Goal: Task Accomplishment & Management: Manage account settings

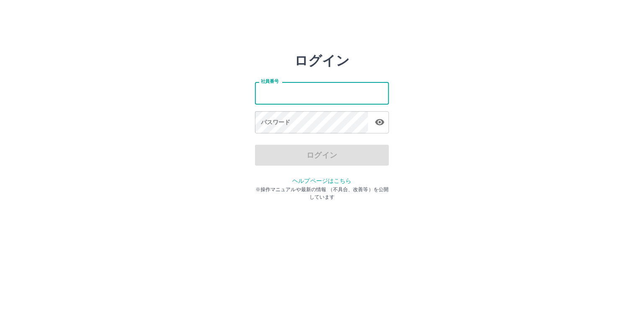
click at [279, 95] on input "社員番号" at bounding box center [322, 93] width 134 height 22
type input "*******"
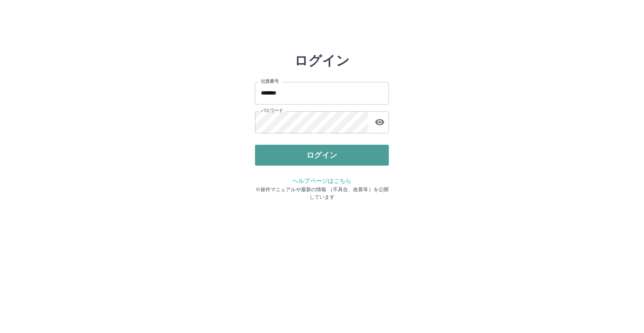
click at [318, 159] on button "ログイン" at bounding box center [322, 155] width 134 height 21
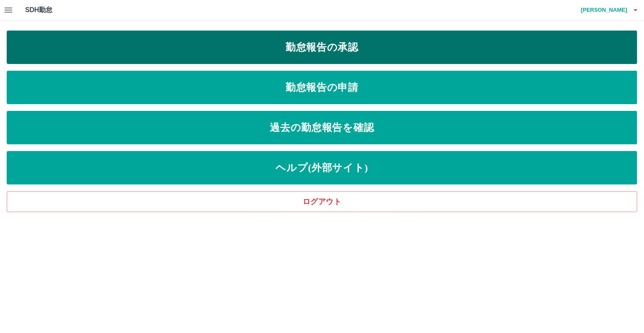
click at [253, 42] on link "勤怠報告の承認" at bounding box center [322, 47] width 630 height 33
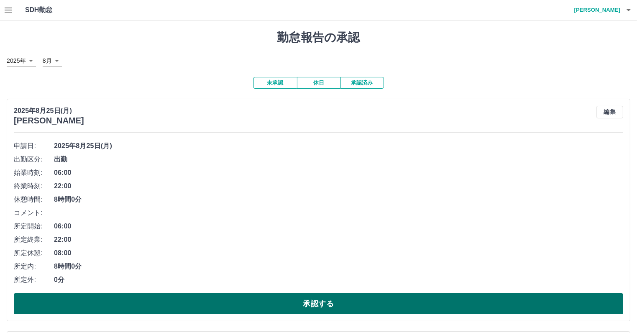
click at [108, 301] on button "承認する" at bounding box center [319, 303] width 610 height 21
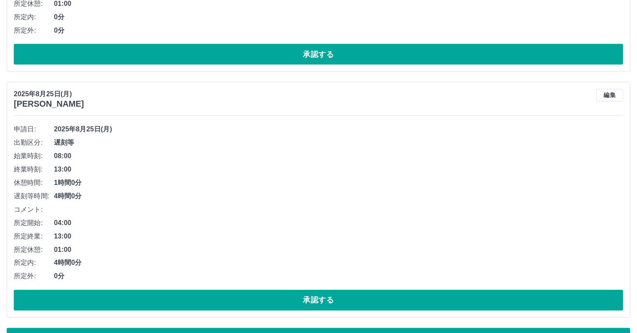
scroll to position [4539, 0]
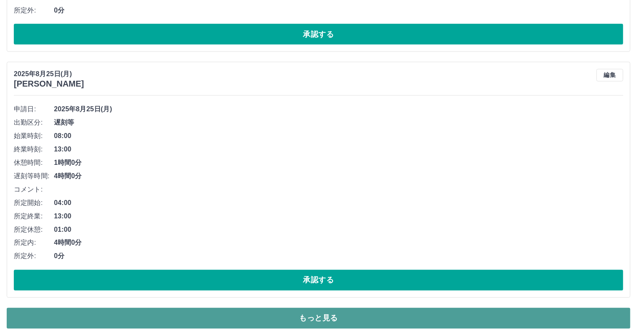
click at [164, 313] on button "もっと見る" at bounding box center [319, 318] width 624 height 21
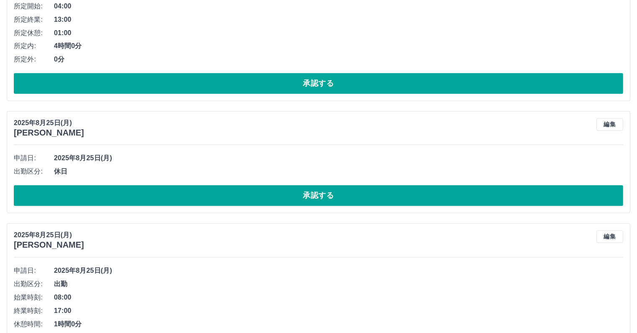
scroll to position [4748, 0]
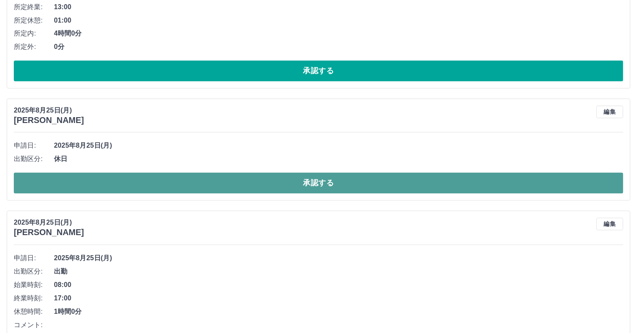
click at [174, 177] on button "承認する" at bounding box center [319, 183] width 610 height 21
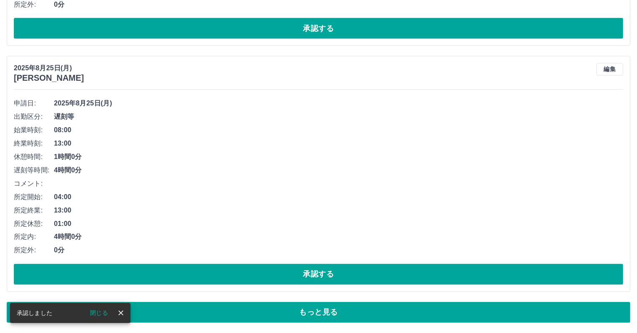
scroll to position [4539, 0]
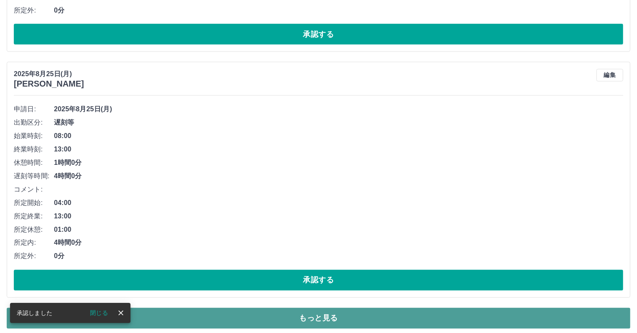
click at [218, 309] on button "もっと見る" at bounding box center [319, 318] width 624 height 21
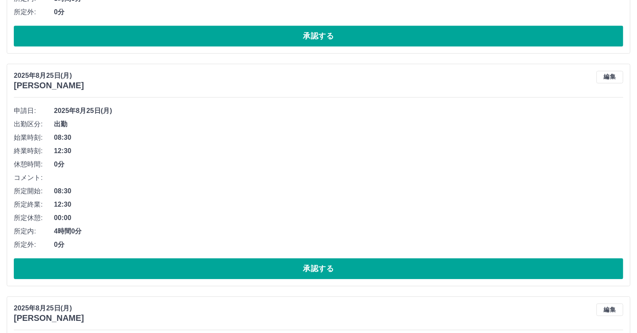
scroll to position [5250, 0]
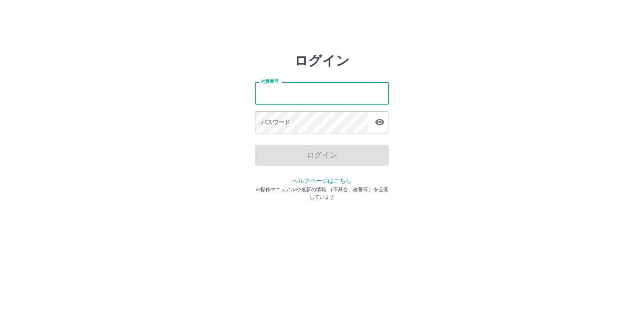
drag, startPoint x: 0, startPoint y: 0, endPoint x: 279, endPoint y: 95, distance: 294.5
click at [279, 95] on input "社員番号" at bounding box center [322, 93] width 134 height 22
type input "*******"
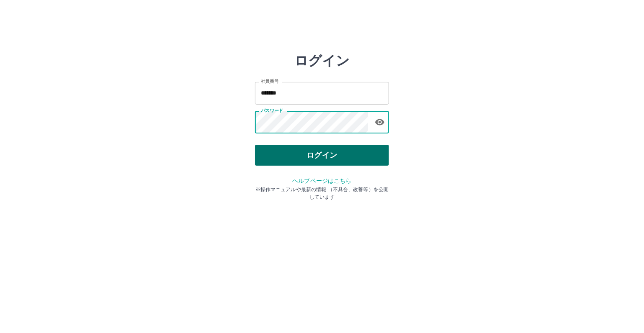
click at [301, 158] on button "ログイン" at bounding box center [322, 155] width 134 height 21
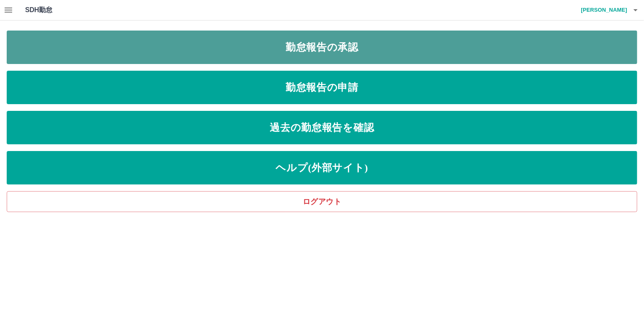
click at [230, 47] on link "勤怠報告の承認" at bounding box center [322, 47] width 630 height 33
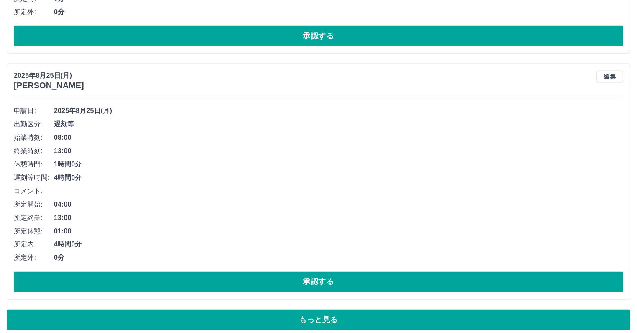
scroll to position [4539, 0]
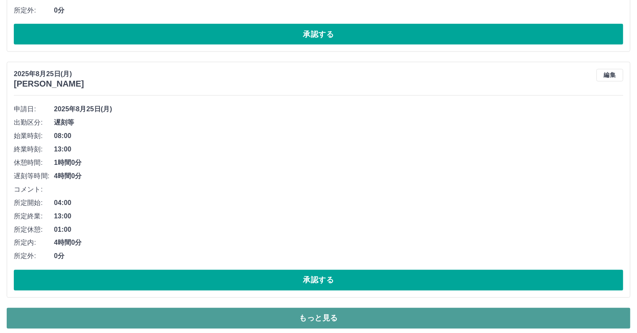
click at [228, 314] on button "もっと見る" at bounding box center [319, 318] width 624 height 21
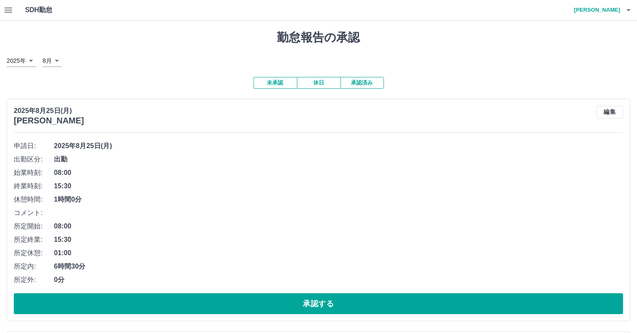
scroll to position [42, 0]
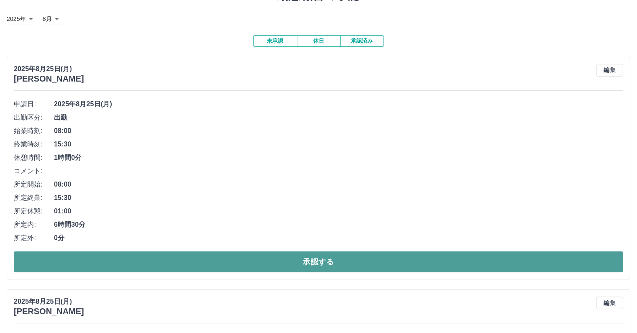
click at [156, 261] on button "承認する" at bounding box center [319, 261] width 610 height 21
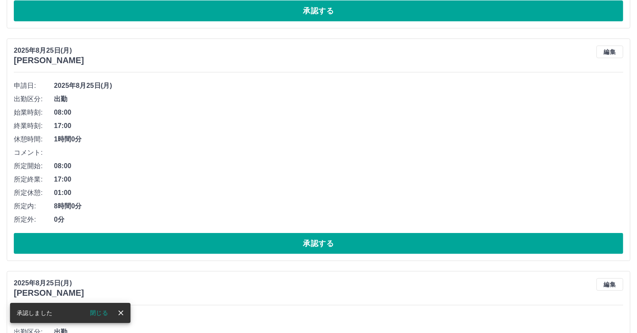
scroll to position [60, 0]
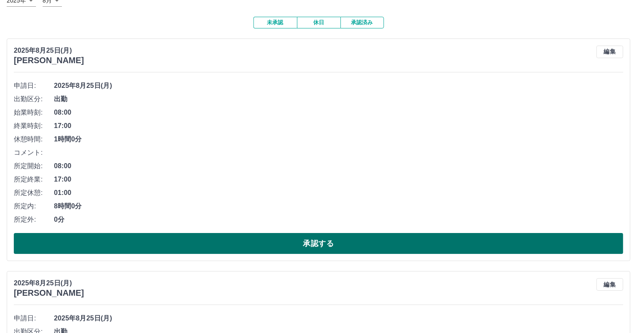
click at [169, 246] on button "承認する" at bounding box center [319, 243] width 610 height 21
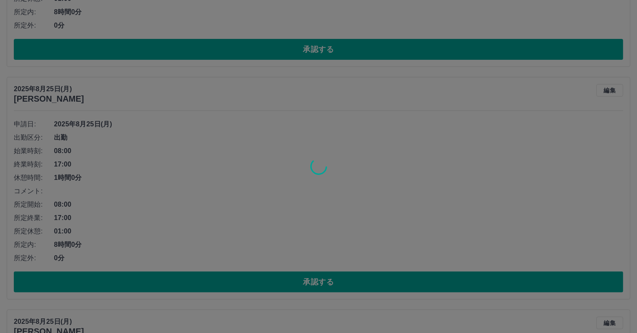
scroll to position [269, 0]
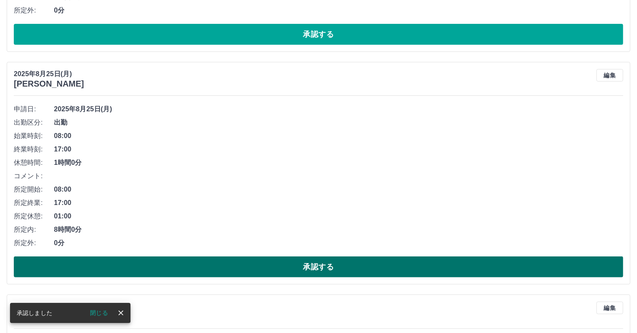
click at [168, 269] on button "承認する" at bounding box center [319, 266] width 610 height 21
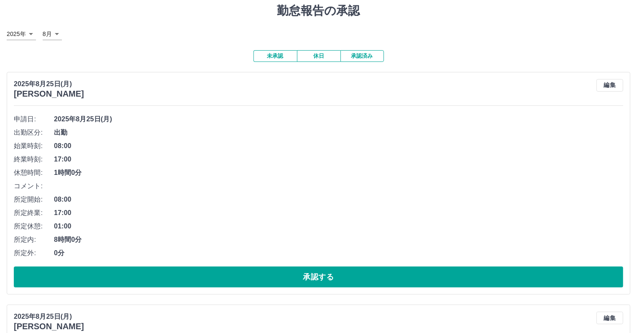
scroll to position [42, 0]
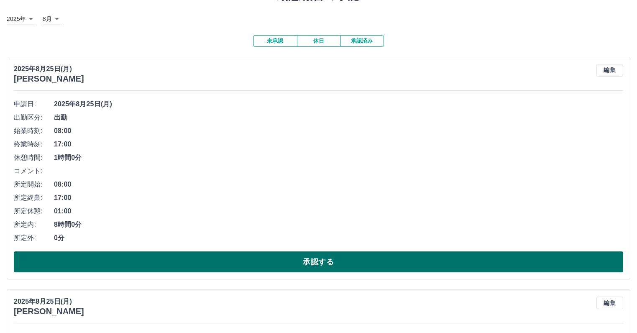
click at [159, 263] on button "承認する" at bounding box center [319, 261] width 610 height 21
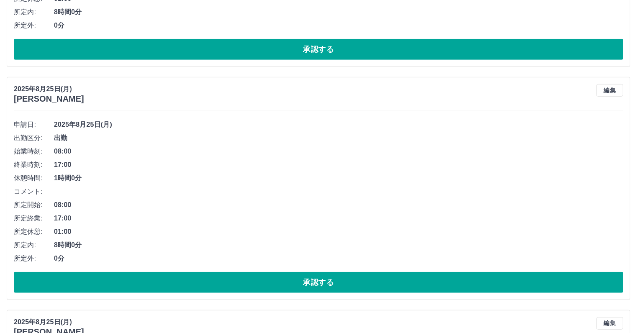
scroll to position [502, 0]
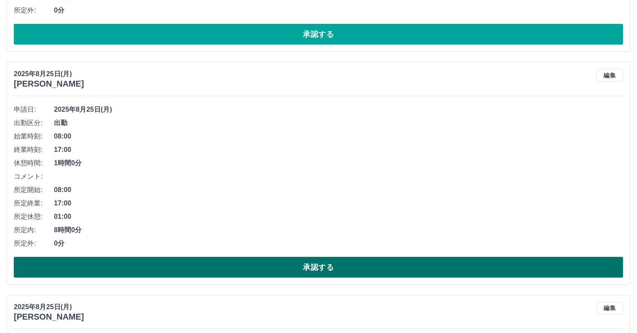
click at [149, 266] on button "承認する" at bounding box center [319, 267] width 610 height 21
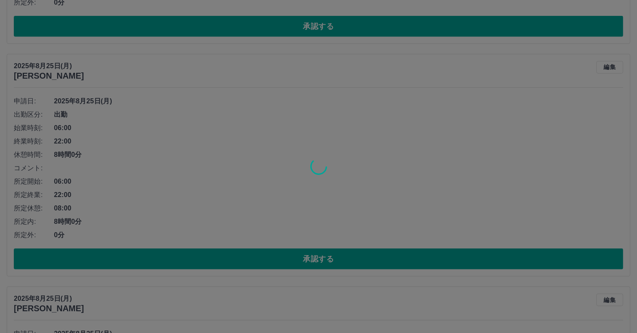
scroll to position [753, 0]
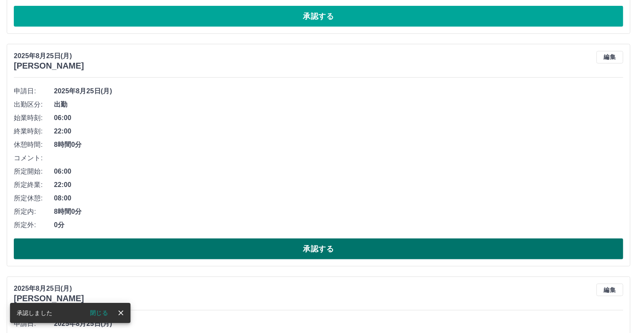
click at [156, 249] on button "承認する" at bounding box center [319, 248] width 610 height 21
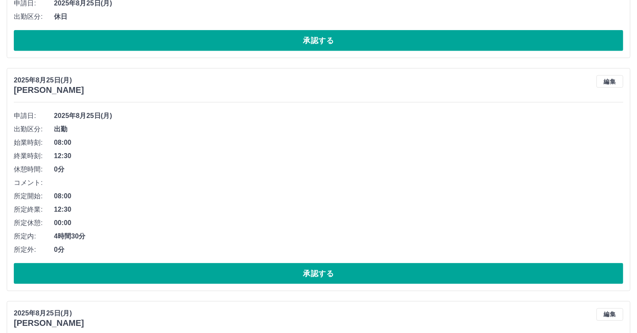
scroll to position [1088, 0]
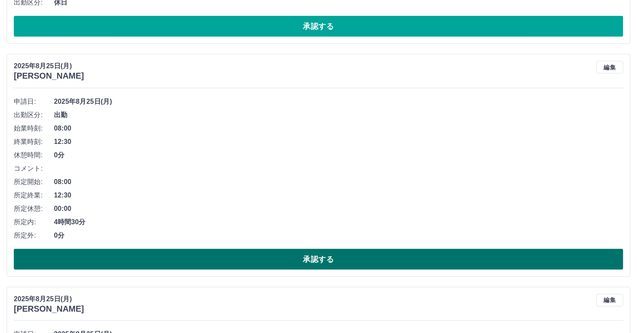
click at [128, 261] on button "承認する" at bounding box center [319, 259] width 610 height 21
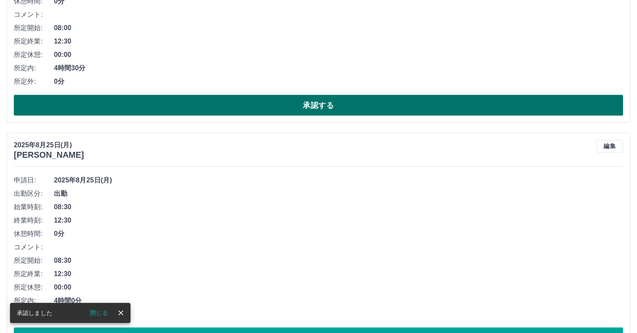
scroll to position [1297, 0]
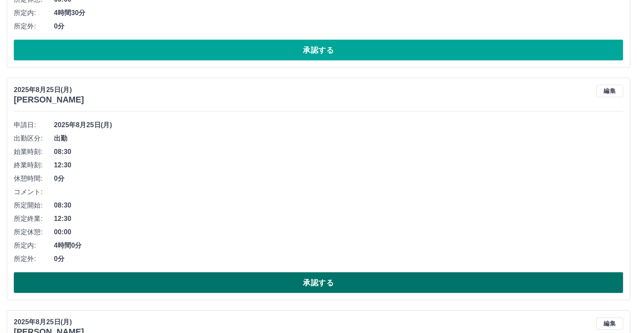
click at [154, 282] on button "承認する" at bounding box center [319, 282] width 610 height 21
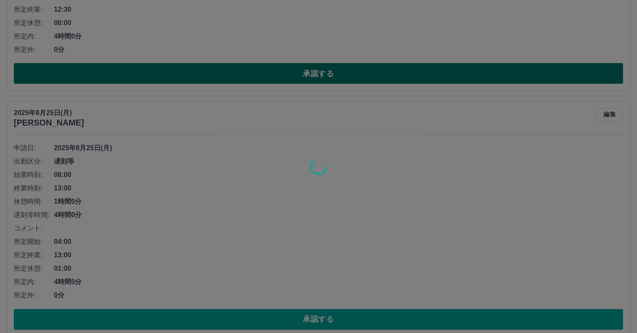
scroll to position [1548, 0]
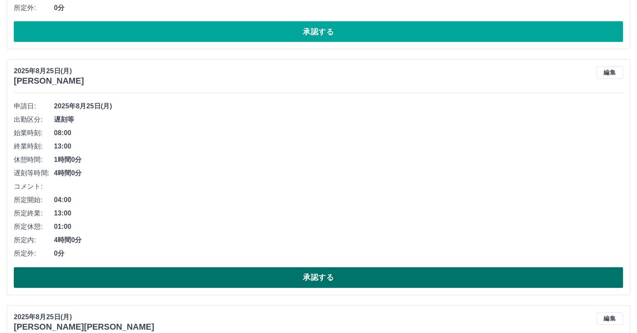
click at [116, 277] on button "承認する" at bounding box center [319, 277] width 610 height 21
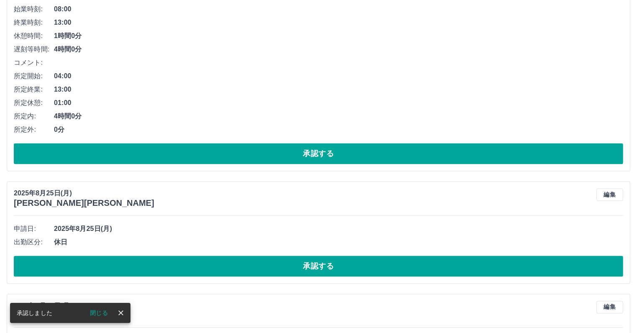
scroll to position [1715, 0]
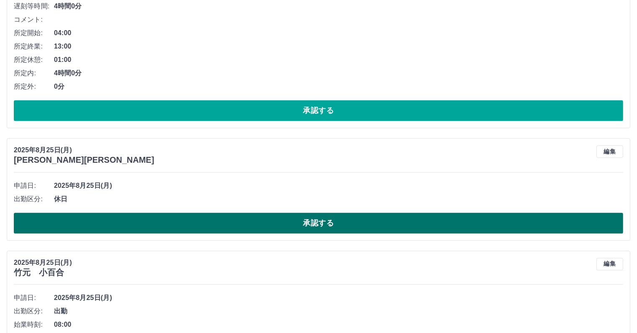
click at [131, 222] on button "承認する" at bounding box center [319, 223] width 610 height 21
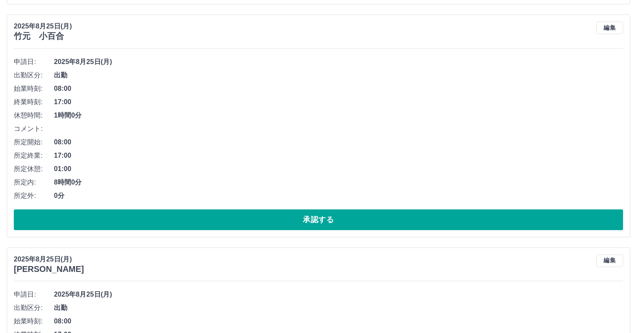
scroll to position [1841, 0]
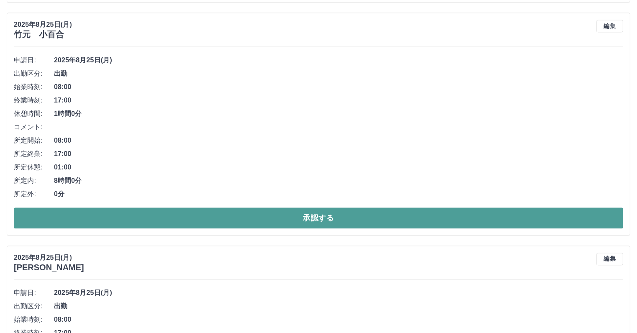
click at [133, 218] on button "承認する" at bounding box center [319, 218] width 610 height 21
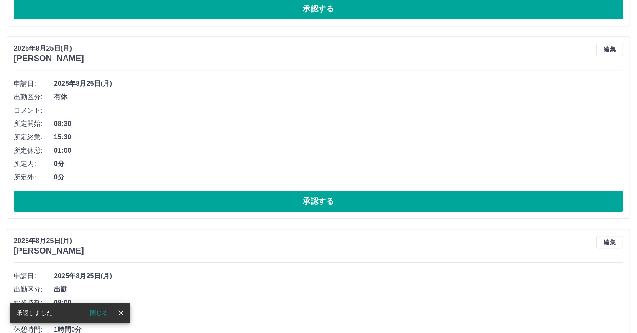
scroll to position [1818, 0]
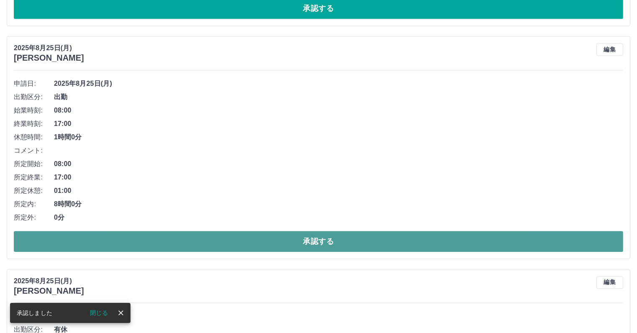
click at [135, 238] on button "承認する" at bounding box center [319, 241] width 610 height 21
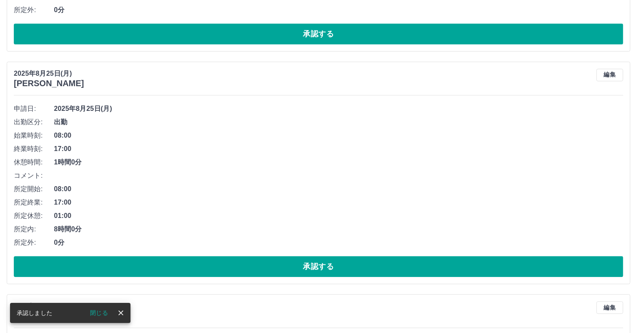
scroll to position [1753, 0]
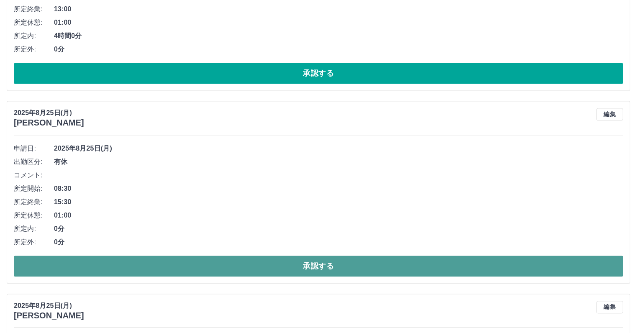
click at [134, 267] on button "承認する" at bounding box center [319, 266] width 610 height 21
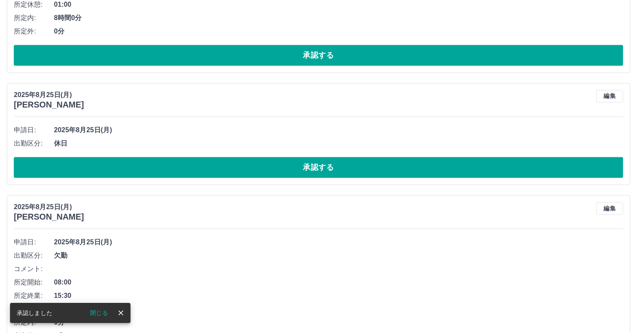
scroll to position [1812, 0]
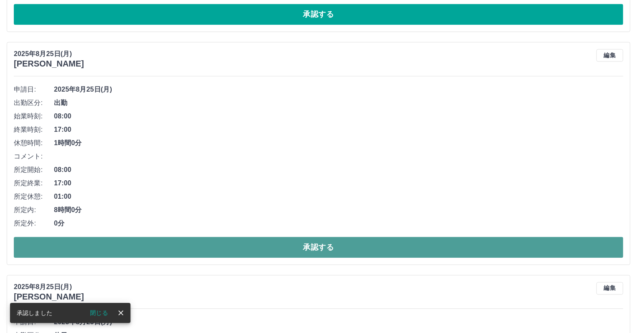
click at [141, 248] on button "承認する" at bounding box center [319, 247] width 610 height 21
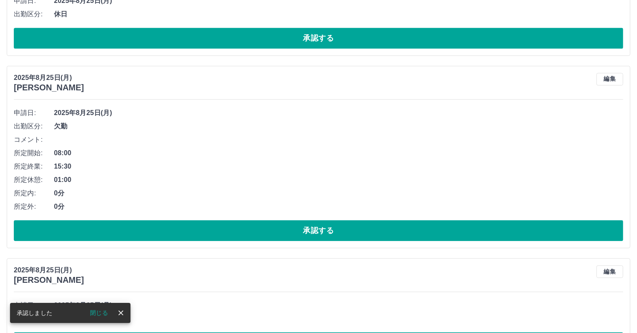
scroll to position [1914, 0]
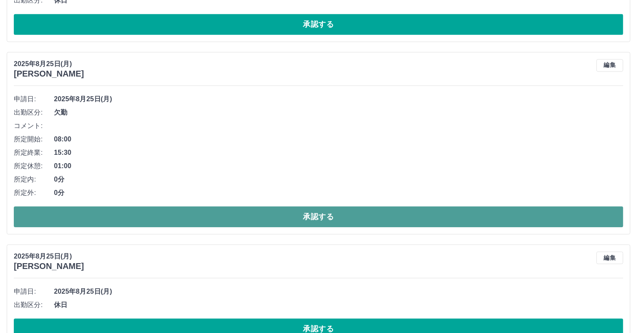
click at [146, 216] on button "承認する" at bounding box center [319, 216] width 610 height 21
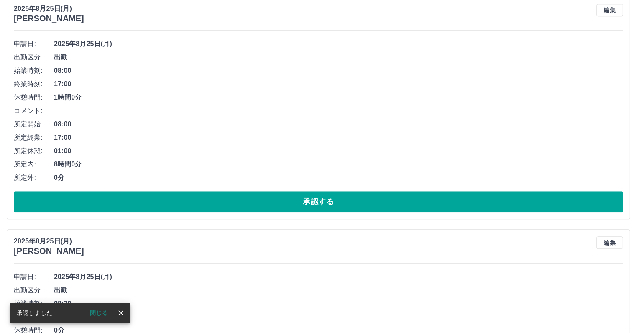
scroll to position [1889, 0]
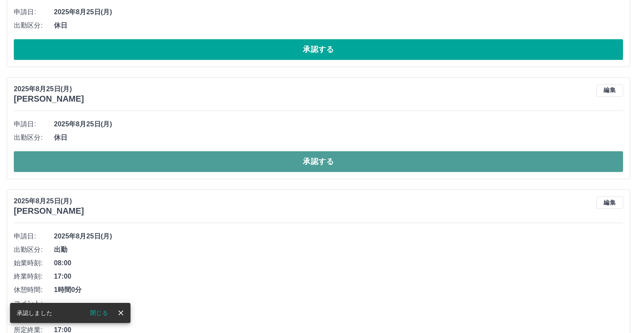
click at [159, 164] on button "承認する" at bounding box center [319, 161] width 610 height 21
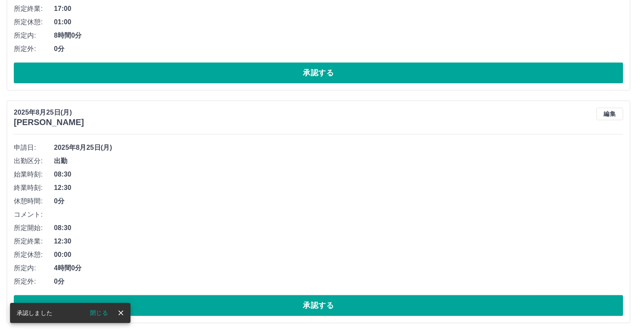
scroll to position [1986, 0]
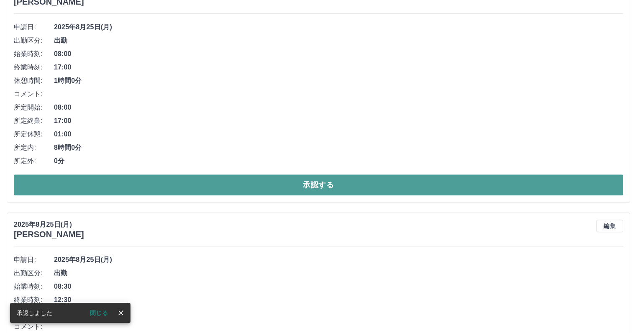
click at [165, 185] on button "承認する" at bounding box center [319, 184] width 610 height 21
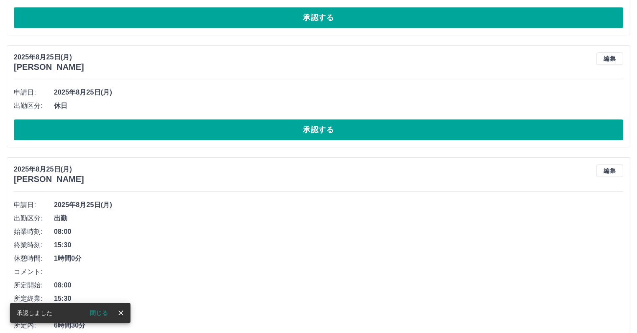
scroll to position [1921, 0]
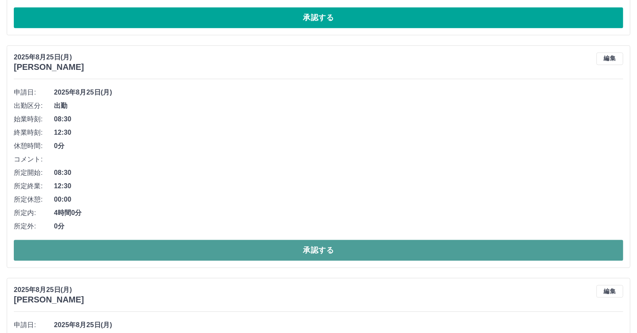
click at [163, 249] on button "承認する" at bounding box center [319, 250] width 610 height 21
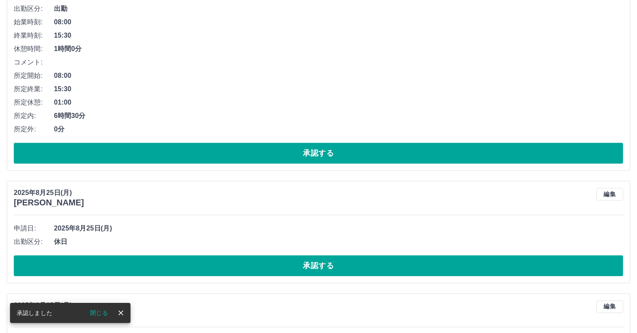
scroll to position [1897, 0]
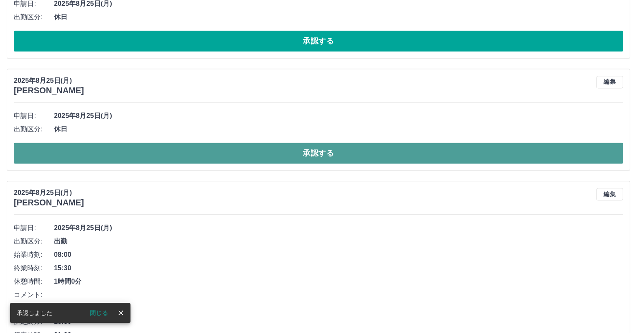
click at [189, 154] on button "承認する" at bounding box center [319, 153] width 610 height 21
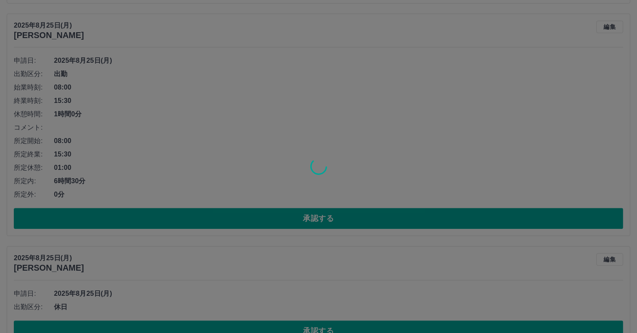
scroll to position [1953, 0]
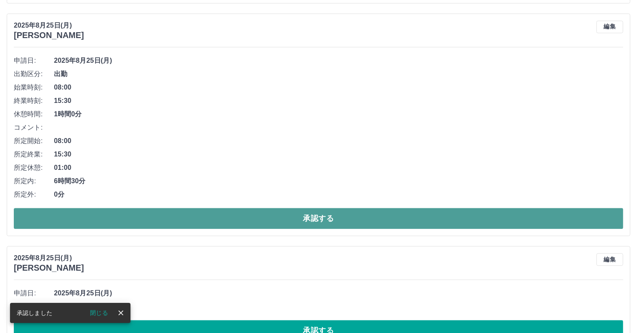
click at [189, 219] on button "承認する" at bounding box center [319, 218] width 610 height 21
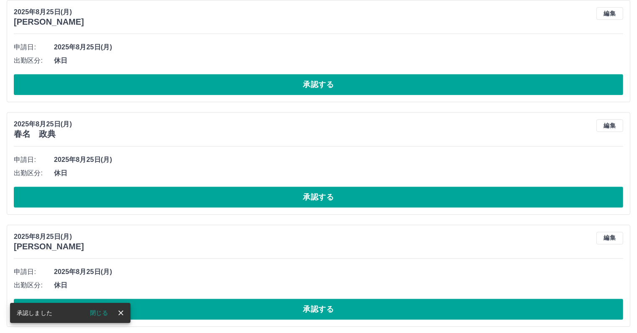
scroll to position [1846, 0]
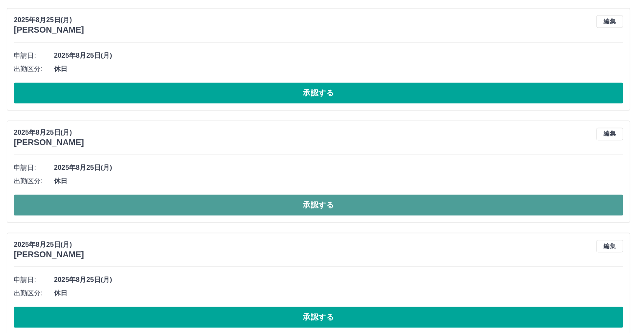
click at [192, 203] on button "承認する" at bounding box center [319, 205] width 610 height 21
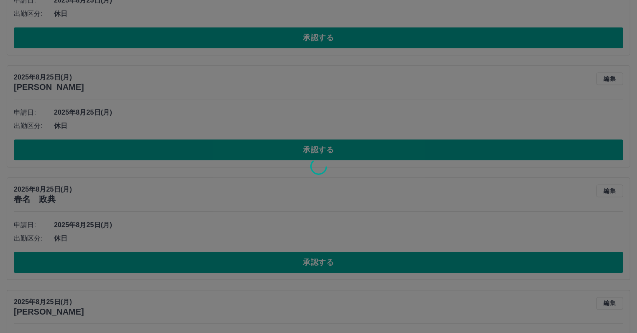
scroll to position [1901, 0]
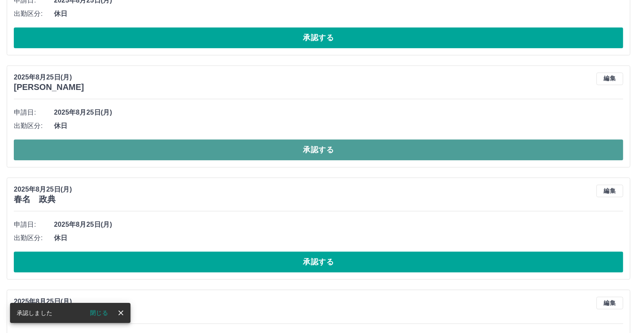
click at [185, 148] on button "承認する" at bounding box center [319, 149] width 610 height 21
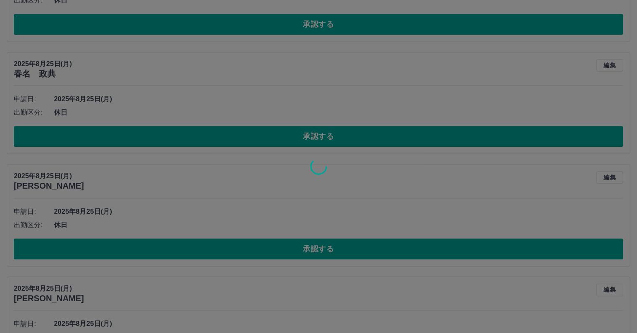
scroll to position [1914, 0]
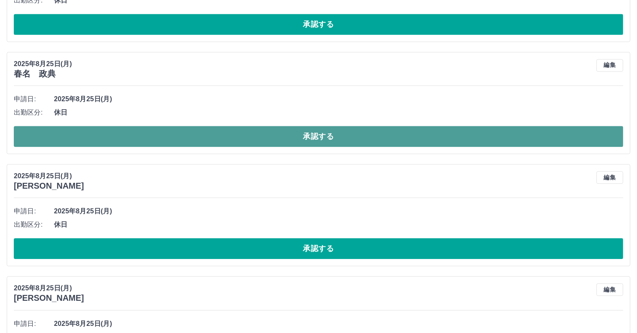
click at [181, 137] on button "承認する" at bounding box center [319, 136] width 610 height 21
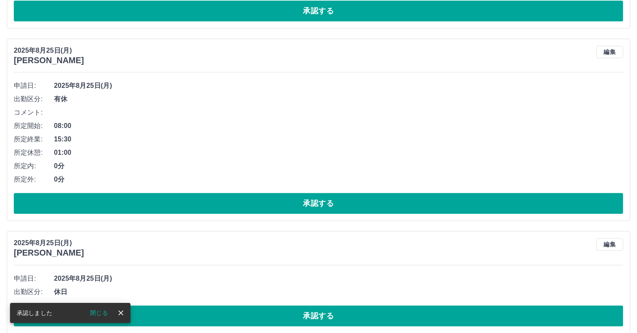
scroll to position [1928, 0]
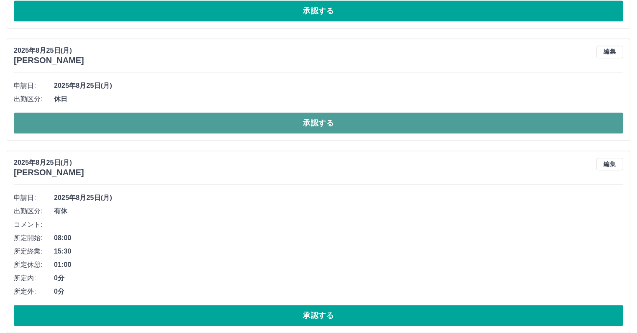
click at [161, 125] on button "承認する" at bounding box center [319, 123] width 610 height 21
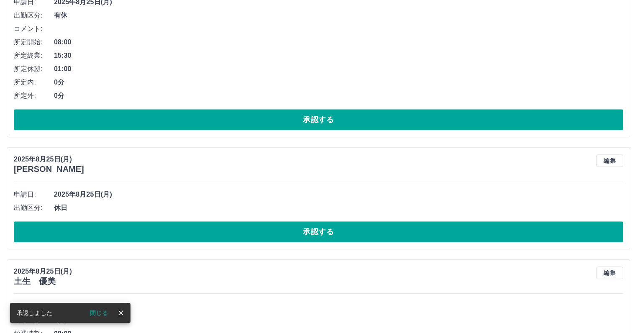
scroll to position [1899, 0]
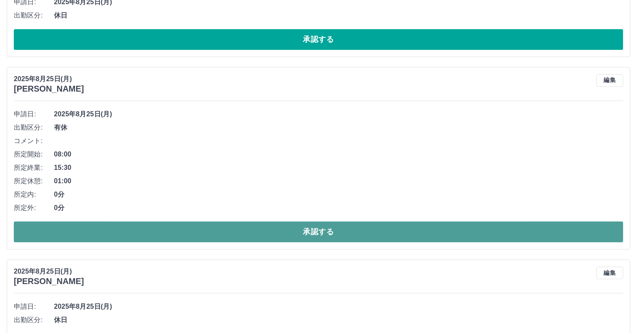
click at [157, 229] on button "承認する" at bounding box center [319, 231] width 610 height 21
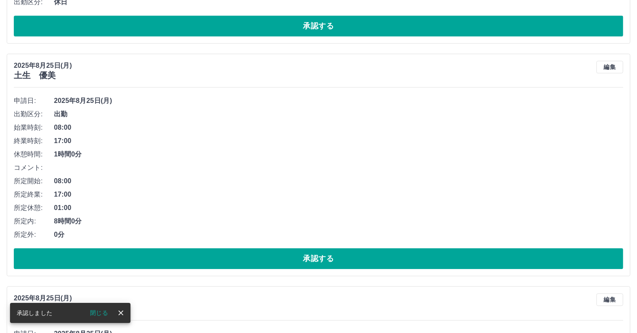
scroll to position [1832, 0]
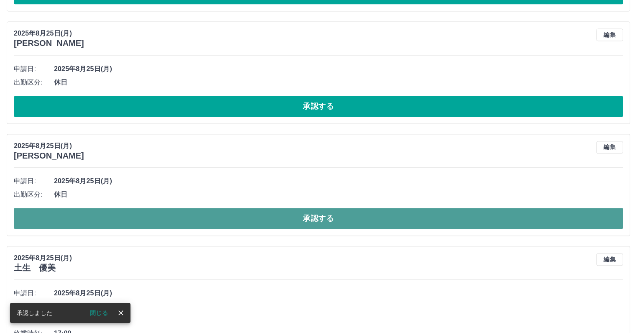
click at [157, 217] on button "承認する" at bounding box center [319, 218] width 610 height 21
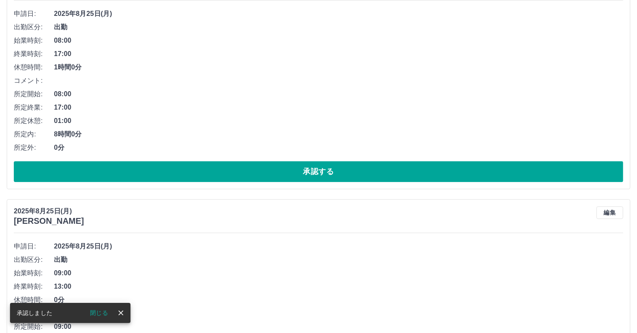
scroll to position [1887, 0]
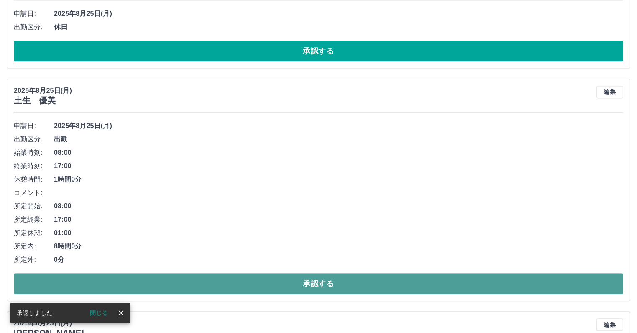
click at [156, 281] on button "承認する" at bounding box center [319, 283] width 610 height 21
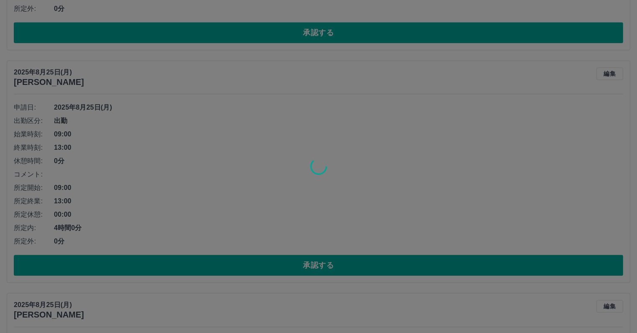
scroll to position [1906, 0]
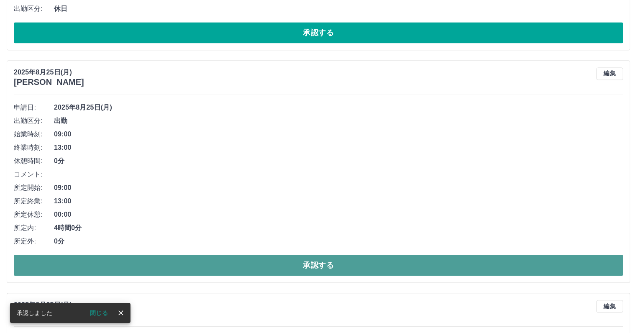
click at [148, 264] on button "承認する" at bounding box center [319, 265] width 610 height 21
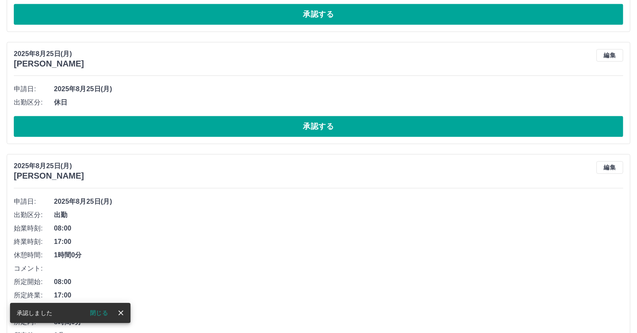
scroll to position [1924, 0]
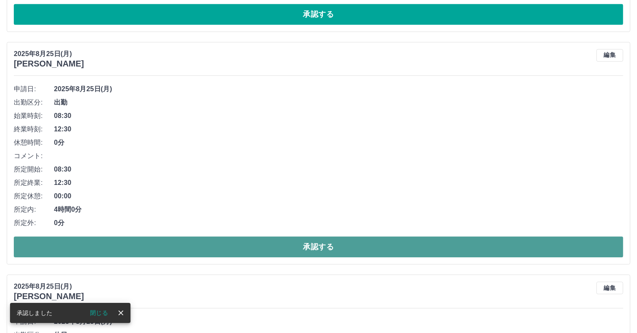
click at [142, 244] on button "承認する" at bounding box center [319, 246] width 610 height 21
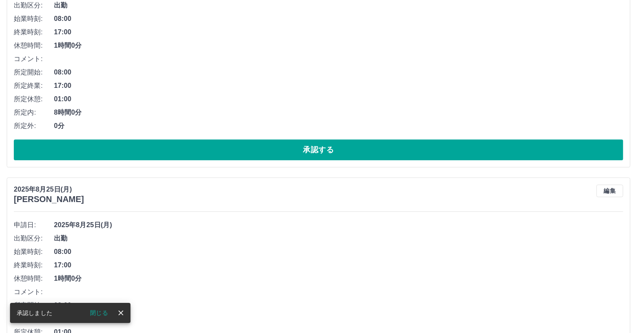
scroll to position [1901, 0]
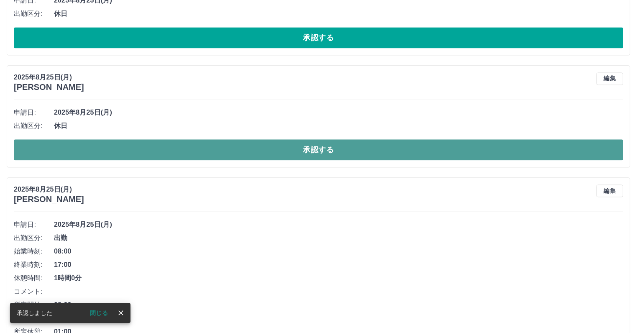
click at [149, 149] on button "承認する" at bounding box center [319, 149] width 610 height 21
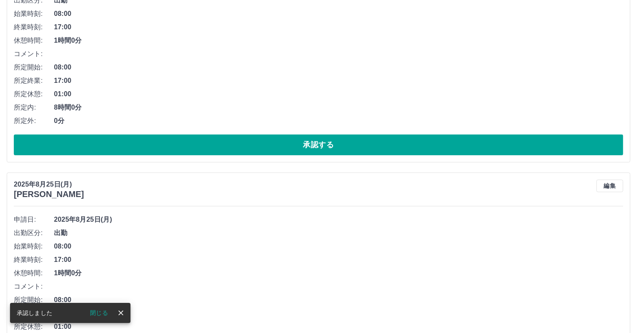
scroll to position [1914, 0]
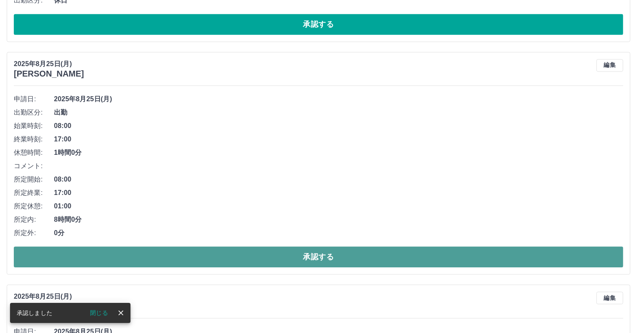
click at [161, 255] on button "承認する" at bounding box center [319, 256] width 610 height 21
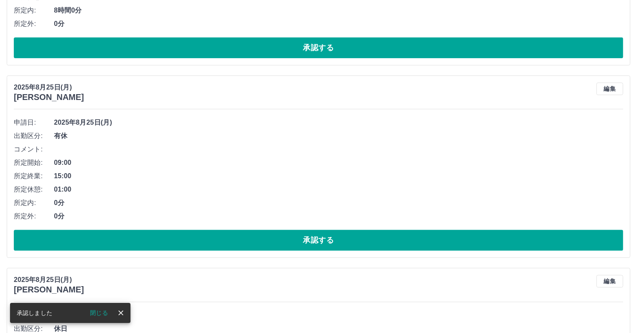
scroll to position [1891, 0]
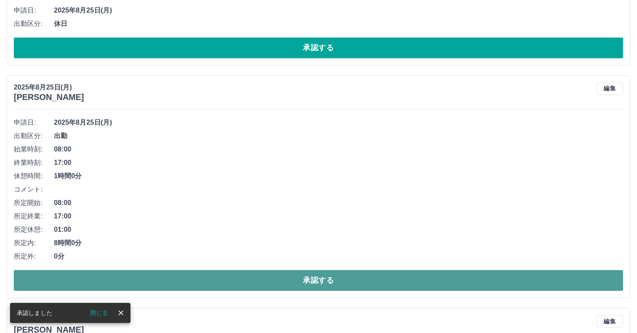
click at [165, 276] on button "承認する" at bounding box center [319, 280] width 610 height 21
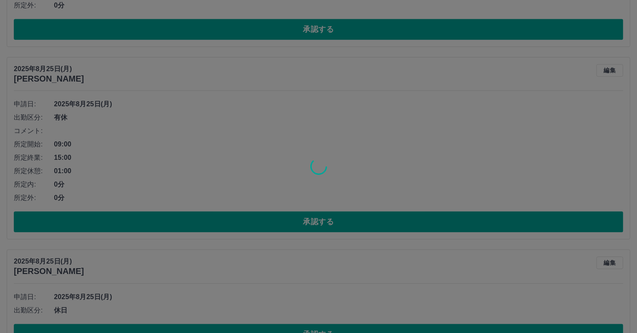
scroll to position [1909, 0]
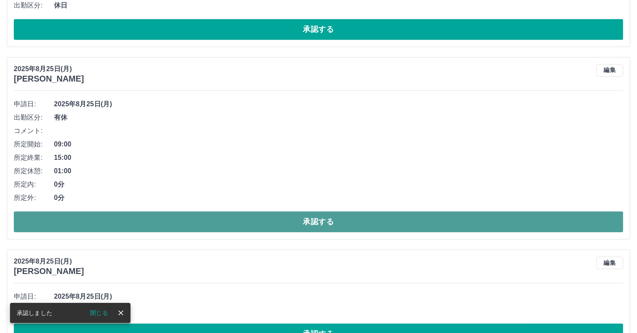
click at [166, 220] on button "承認する" at bounding box center [319, 221] width 610 height 21
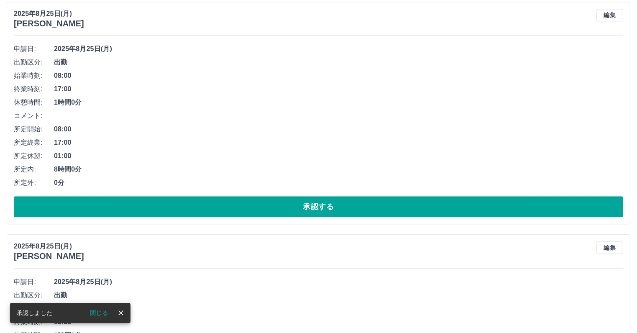
scroll to position [1884, 0]
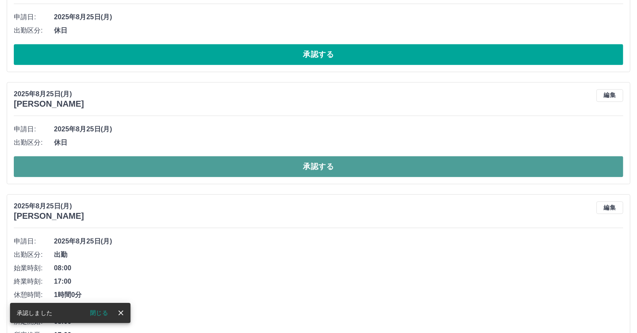
click at [169, 167] on button "承認する" at bounding box center [319, 166] width 610 height 21
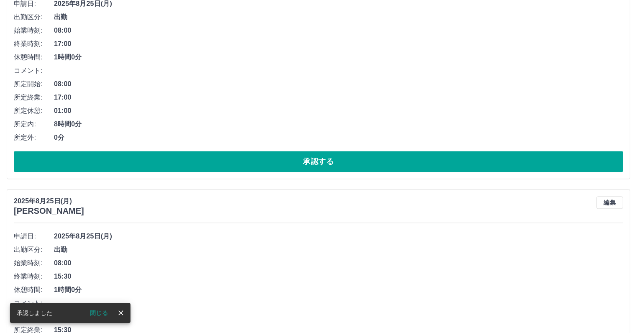
scroll to position [1897, 0]
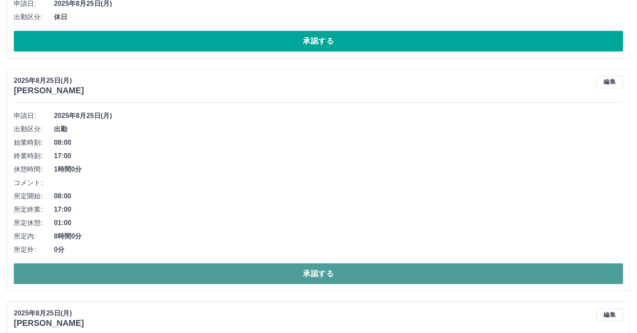
click at [166, 274] on button "承認する" at bounding box center [319, 273] width 610 height 21
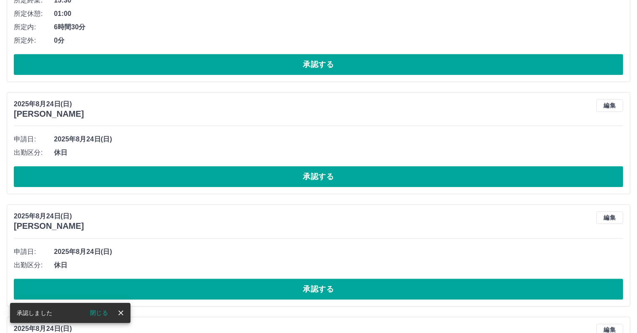
scroll to position [1874, 0]
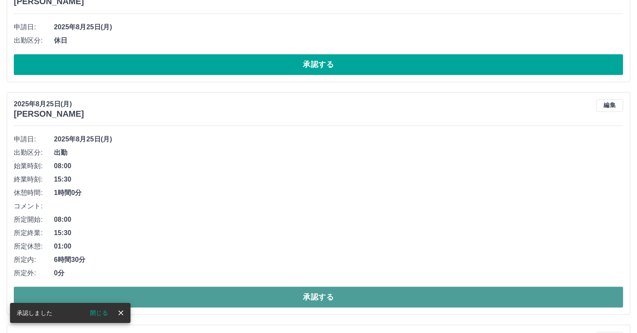
click at [165, 296] on button "承認する" at bounding box center [319, 297] width 610 height 21
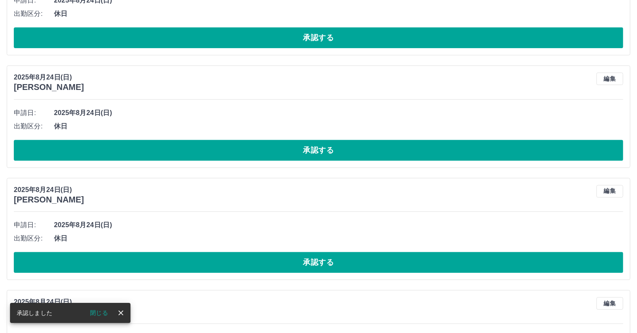
scroll to position [1892, 0]
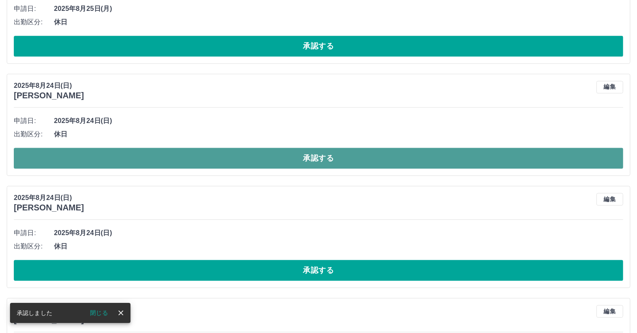
click at [167, 157] on button "承認する" at bounding box center [319, 158] width 610 height 21
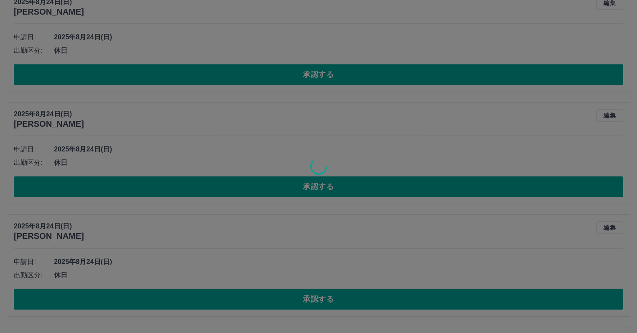
scroll to position [1864, 0]
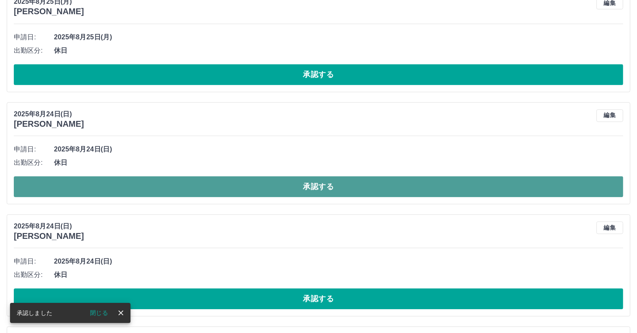
click at [180, 185] on button "承認する" at bounding box center [319, 186] width 610 height 21
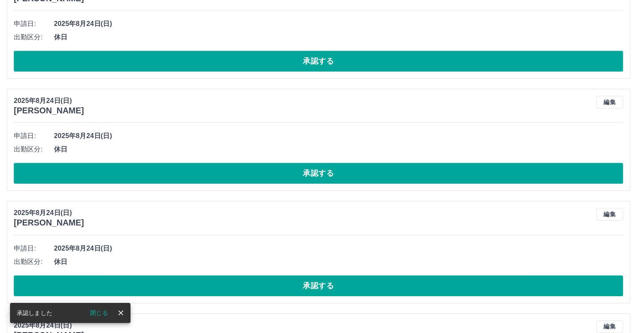
scroll to position [1877, 0]
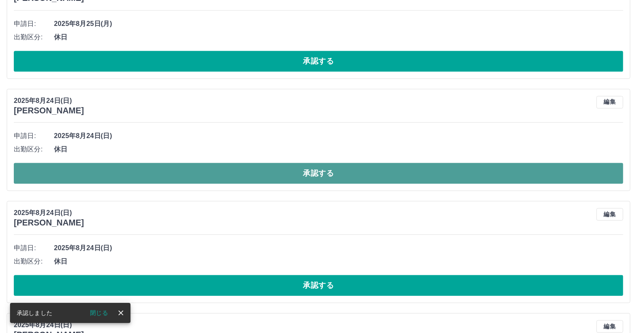
click at [184, 169] on button "承認する" at bounding box center [319, 173] width 610 height 21
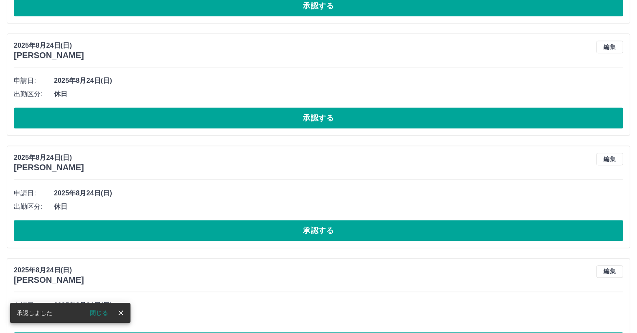
scroll to position [1933, 0]
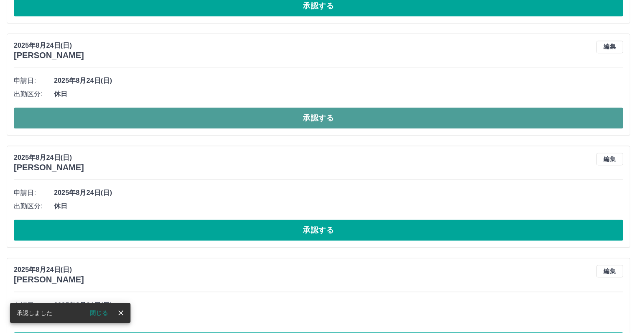
click at [184, 122] on button "承認する" at bounding box center [319, 118] width 610 height 21
click at [184, 118] on button "承認する" at bounding box center [319, 118] width 610 height 21
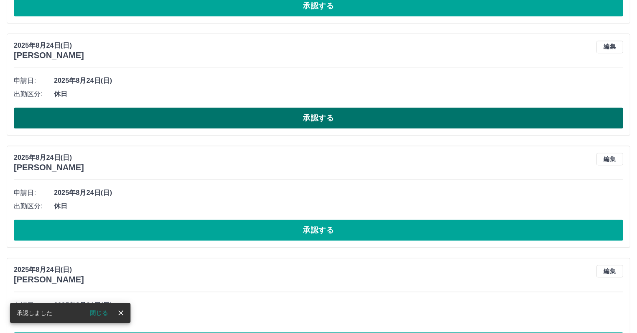
click at [199, 117] on button "承認する" at bounding box center [319, 118] width 610 height 21
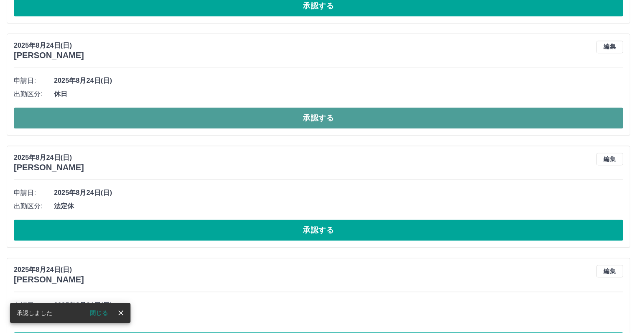
click at [204, 117] on button "承認する" at bounding box center [319, 118] width 610 height 21
click at [223, 116] on button "承認する" at bounding box center [319, 118] width 610 height 21
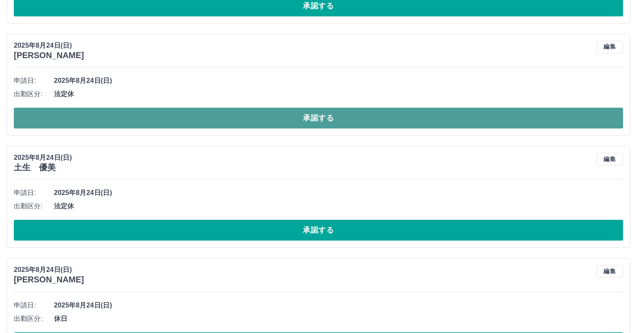
click at [209, 115] on button "承認する" at bounding box center [319, 118] width 610 height 21
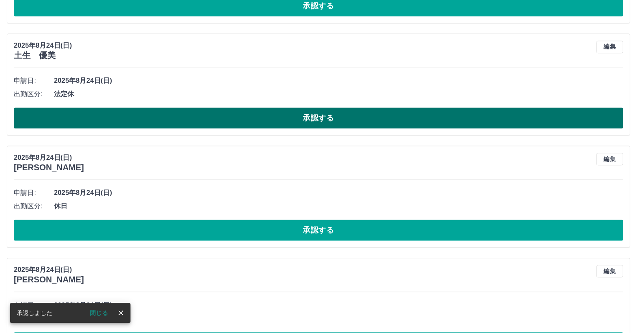
click at [207, 119] on button "承認する" at bounding box center [319, 118] width 610 height 21
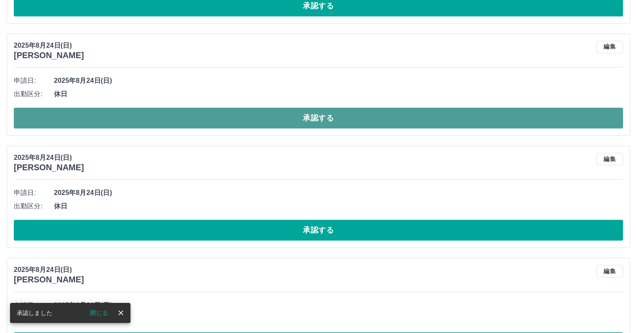
click at [205, 119] on button "承認する" at bounding box center [319, 118] width 610 height 21
click at [199, 119] on button "承認する" at bounding box center [319, 118] width 610 height 21
click at [223, 120] on button "承認する" at bounding box center [319, 118] width 610 height 21
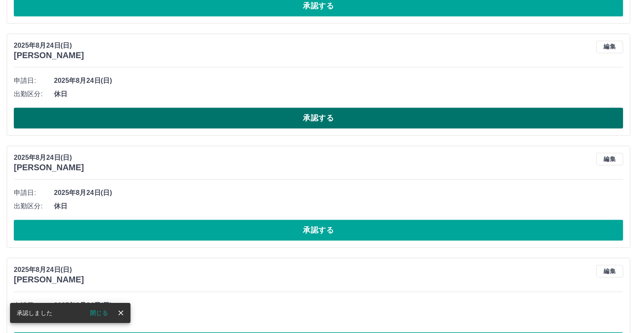
click at [203, 117] on button "承認する" at bounding box center [319, 118] width 610 height 21
click at [203, 116] on button "承認する" at bounding box center [319, 118] width 610 height 21
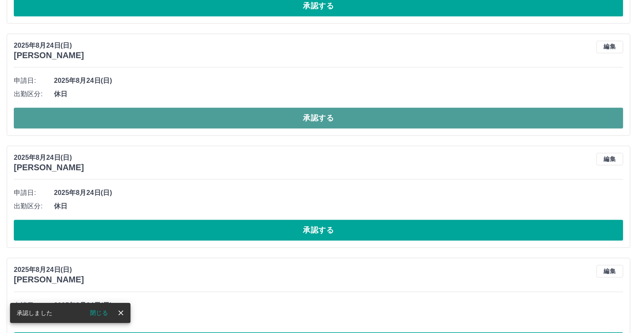
click at [204, 118] on button "承認する" at bounding box center [319, 118] width 610 height 21
click at [193, 115] on button "承認する" at bounding box center [319, 118] width 610 height 21
click at [194, 112] on button "承認する" at bounding box center [319, 118] width 610 height 21
click at [178, 118] on button "承認する" at bounding box center [319, 118] width 610 height 21
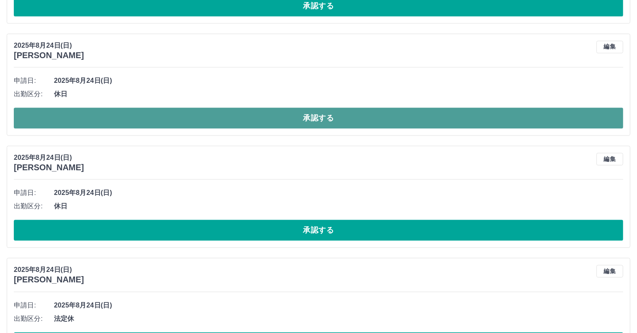
click at [177, 120] on button "承認する" at bounding box center [319, 118] width 610 height 21
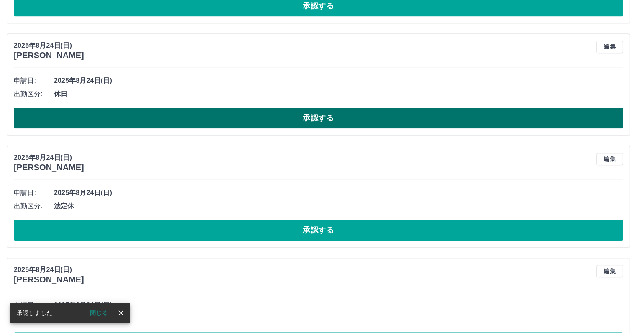
click at [186, 113] on button "承認する" at bounding box center [319, 118] width 610 height 21
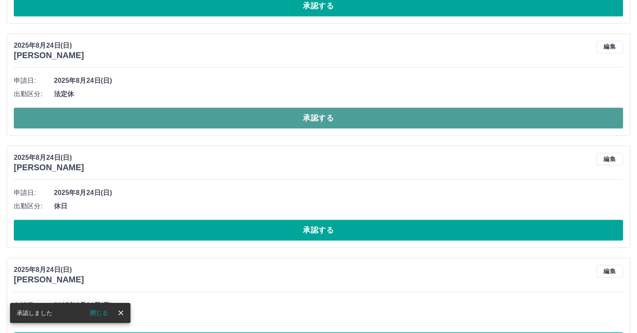
click at [186, 120] on button "承認する" at bounding box center [319, 118] width 610 height 21
click at [195, 117] on button "承認する" at bounding box center [319, 118] width 610 height 21
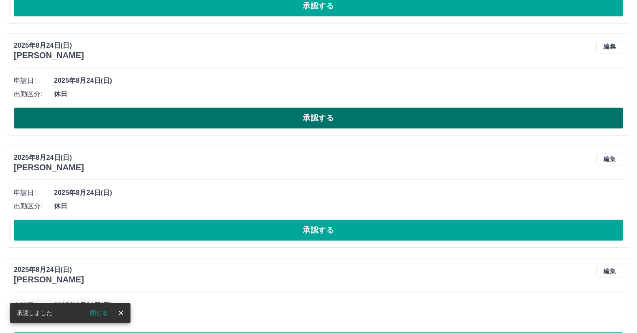
click at [203, 120] on button "承認する" at bounding box center [319, 118] width 610 height 21
click at [203, 119] on button "承認する" at bounding box center [319, 118] width 610 height 21
click at [187, 117] on button "承認する" at bounding box center [319, 118] width 610 height 21
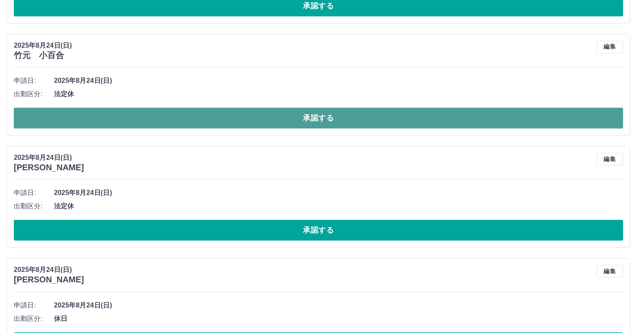
click at [177, 116] on button "承認する" at bounding box center [319, 118] width 610 height 21
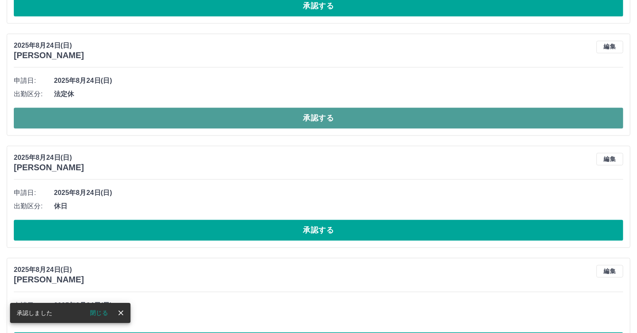
click at [174, 114] on button "承認する" at bounding box center [319, 118] width 610 height 21
click at [180, 118] on button "承認する" at bounding box center [319, 118] width 610 height 21
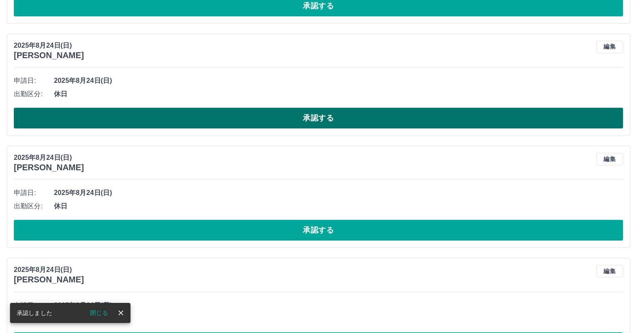
click at [199, 117] on button "承認する" at bounding box center [319, 118] width 610 height 21
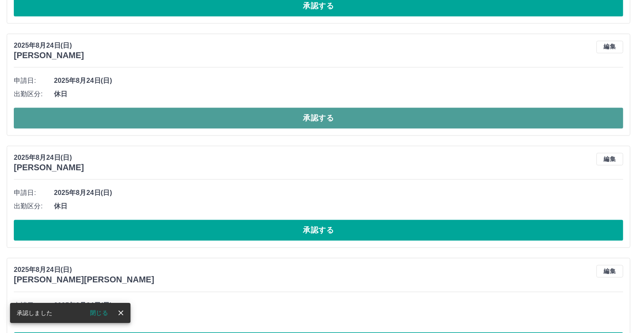
click at [201, 114] on button "承認する" at bounding box center [319, 118] width 610 height 21
click at [192, 119] on button "承認する" at bounding box center [319, 118] width 610 height 21
click at [191, 118] on button "承認する" at bounding box center [319, 118] width 610 height 21
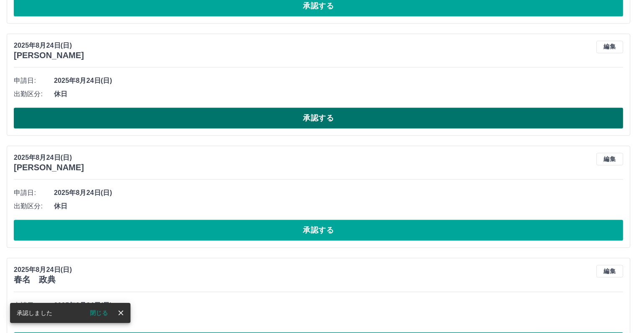
click at [179, 119] on button "承認する" at bounding box center [319, 118] width 610 height 21
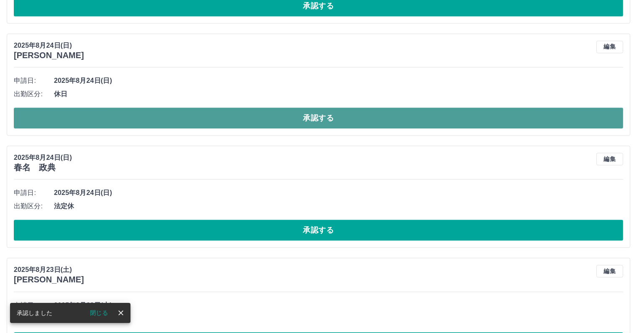
click at [190, 115] on button "承認する" at bounding box center [319, 118] width 610 height 21
click at [193, 121] on button "承認する" at bounding box center [319, 118] width 610 height 21
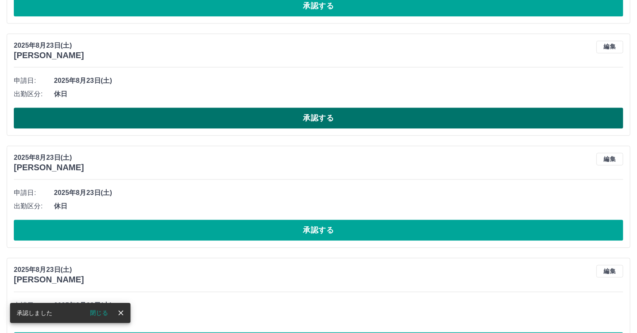
click at [187, 119] on button "承認する" at bounding box center [319, 118] width 610 height 21
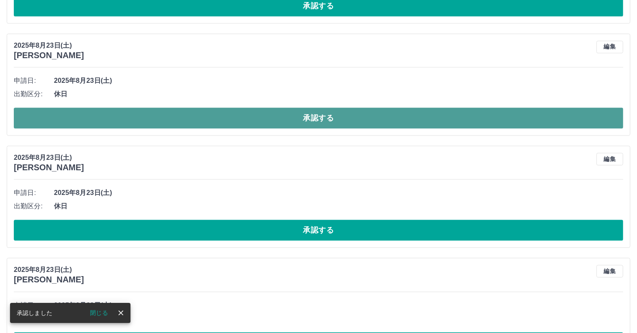
click at [186, 118] on button "承認する" at bounding box center [319, 118] width 610 height 21
click at [178, 118] on button "承認する" at bounding box center [319, 118] width 610 height 21
click at [177, 117] on button "承認する" at bounding box center [319, 118] width 610 height 21
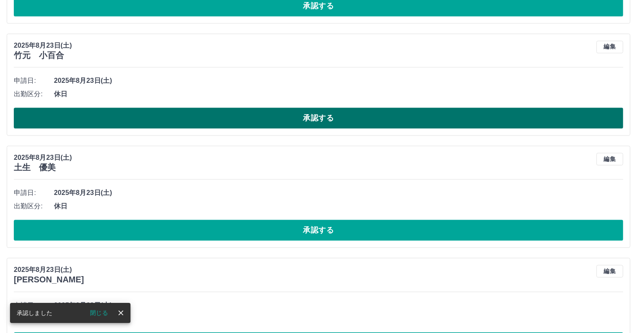
click at [187, 110] on button "承認する" at bounding box center [319, 118] width 610 height 21
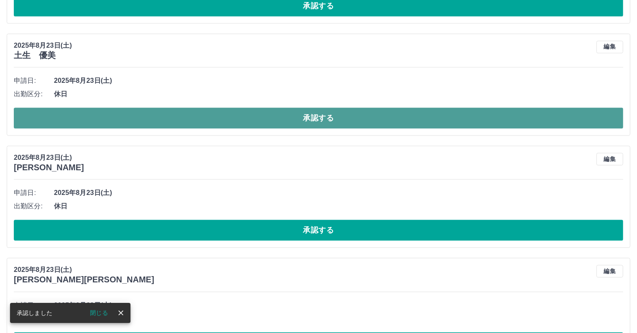
click at [164, 119] on button "承認する" at bounding box center [319, 118] width 610 height 21
click at [165, 117] on button "承認する" at bounding box center [319, 118] width 610 height 21
click at [161, 115] on button "承認する" at bounding box center [319, 118] width 610 height 21
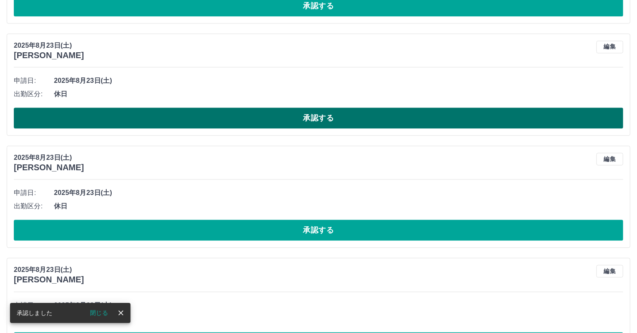
click at [149, 113] on button "承認する" at bounding box center [319, 118] width 610 height 21
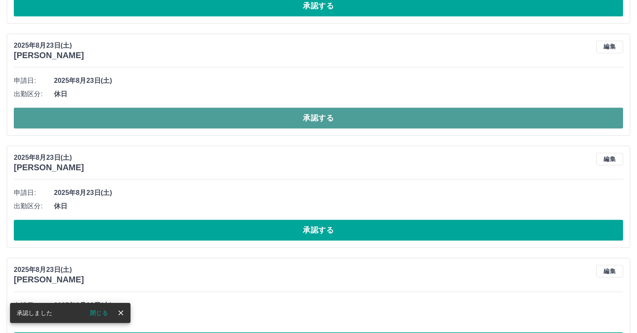
click at [156, 117] on button "承認する" at bounding box center [319, 118] width 610 height 21
click at [162, 118] on button "承認する" at bounding box center [319, 118] width 610 height 21
click at [156, 115] on button "承認する" at bounding box center [319, 118] width 610 height 21
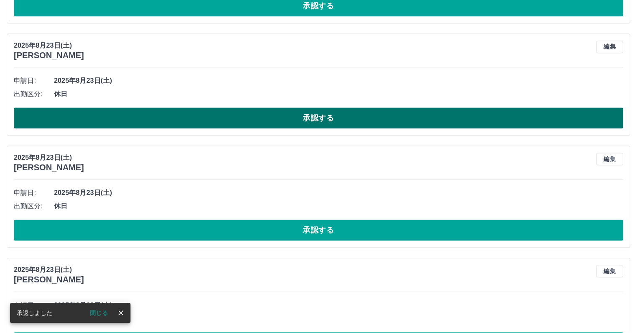
click at [166, 118] on button "承認する" at bounding box center [319, 118] width 610 height 21
click at [188, 118] on button "承認する" at bounding box center [319, 118] width 610 height 21
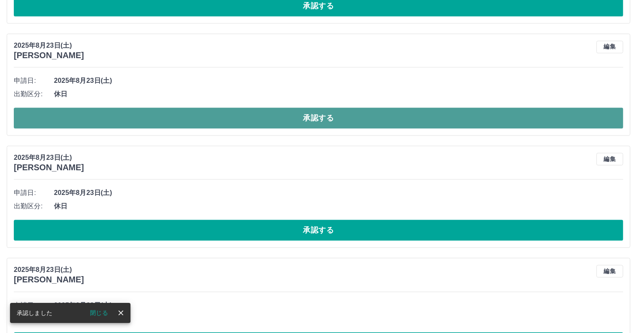
click at [197, 121] on button "承認する" at bounding box center [319, 118] width 610 height 21
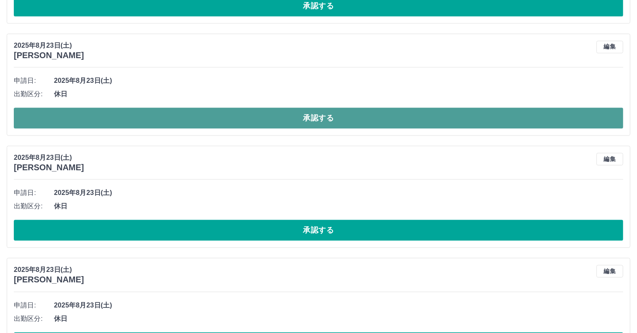
click at [164, 113] on button "承認する" at bounding box center [319, 118] width 610 height 21
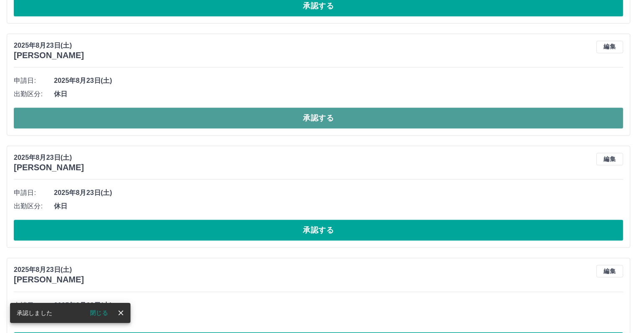
click at [170, 115] on button "承認する" at bounding box center [319, 118] width 610 height 21
click at [187, 115] on button "承認する" at bounding box center [319, 118] width 610 height 21
click at [202, 117] on button "承認する" at bounding box center [319, 118] width 610 height 21
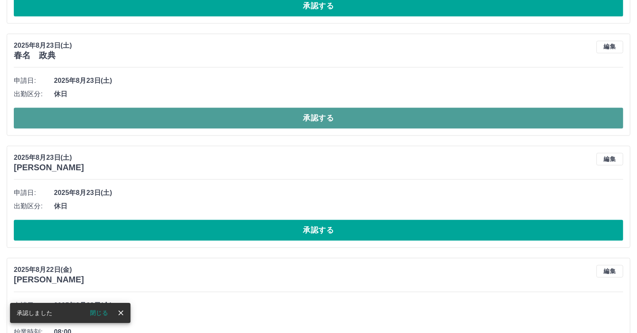
click at [203, 113] on button "承認する" at bounding box center [319, 118] width 610 height 21
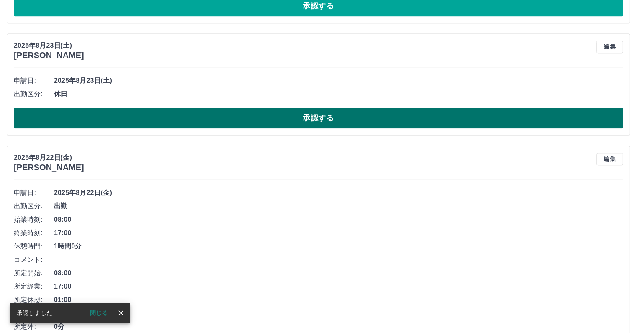
click at [198, 121] on button "承認する" at bounding box center [319, 118] width 610 height 21
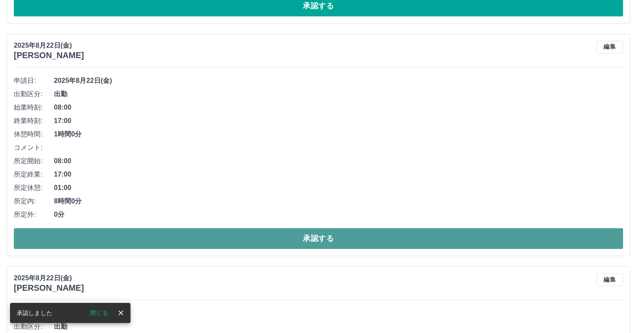
click at [174, 235] on button "承認する" at bounding box center [319, 238] width 610 height 21
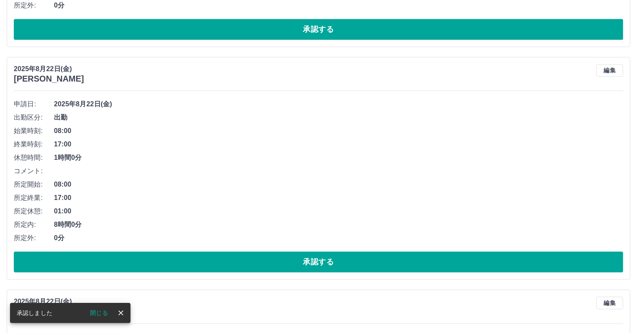
scroll to position [1909, 0]
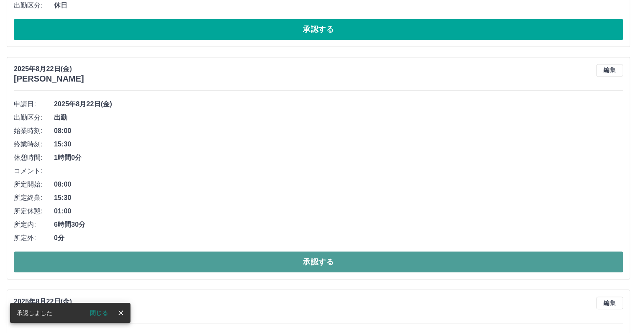
click at [163, 259] on button "承認する" at bounding box center [319, 261] width 610 height 21
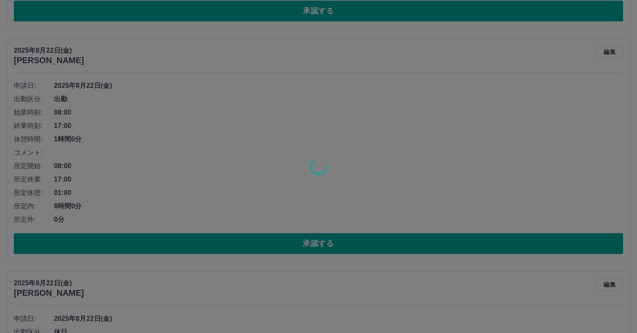
scroll to position [1928, 0]
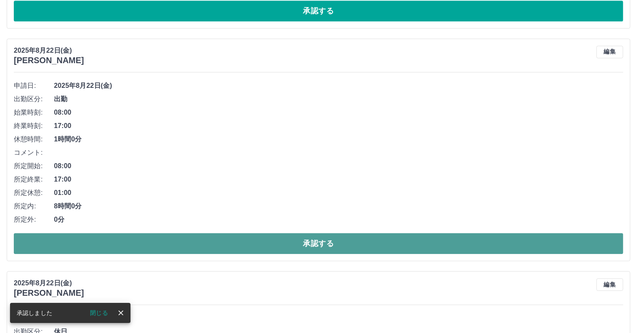
click at [160, 243] on button "承認する" at bounding box center [319, 243] width 610 height 21
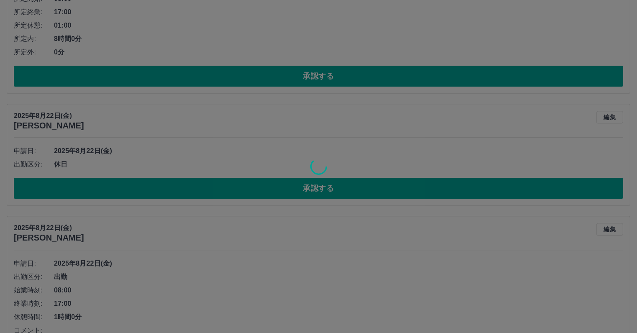
scroll to position [1862, 0]
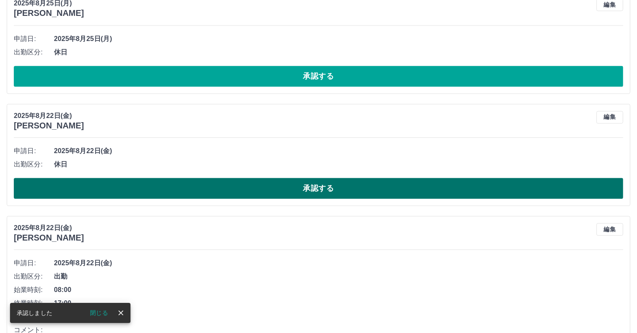
click at [163, 188] on button "承認する" at bounding box center [319, 188] width 610 height 21
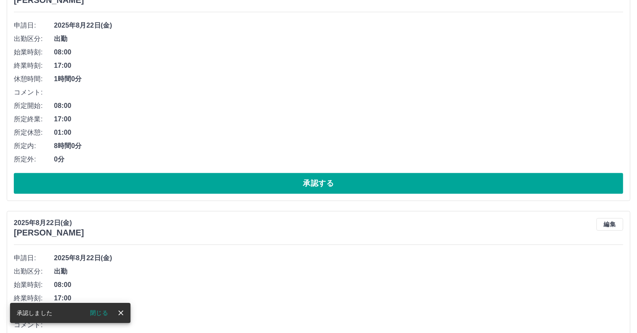
scroll to position [1876, 0]
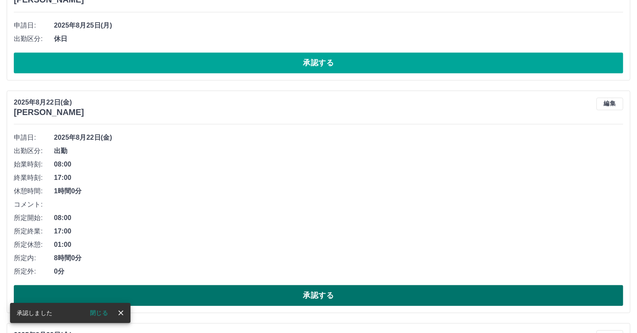
click at [167, 292] on button "承認する" at bounding box center [319, 295] width 610 height 21
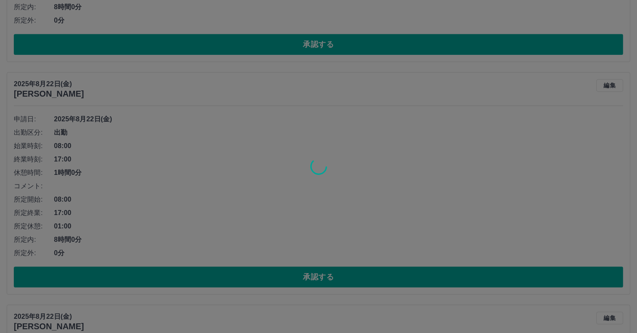
scroll to position [1894, 0]
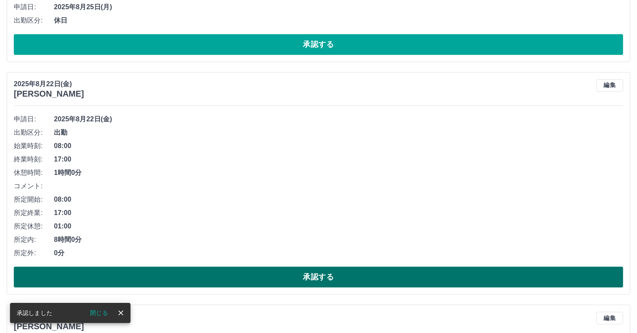
click at [152, 277] on button "承認する" at bounding box center [319, 277] width 610 height 21
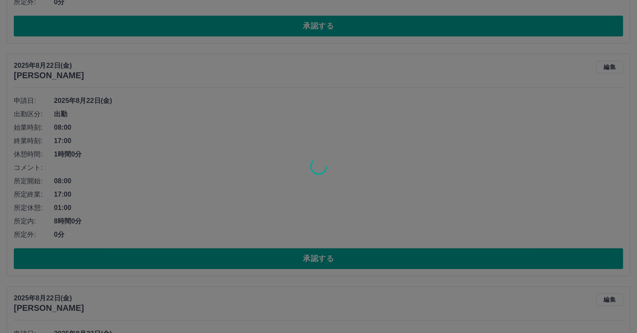
scroll to position [1913, 0]
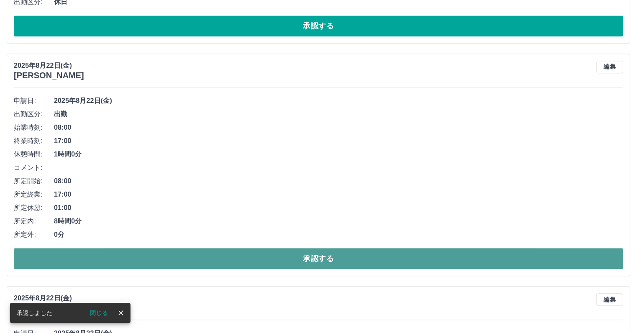
click at [155, 258] on button "承認する" at bounding box center [319, 258] width 610 height 21
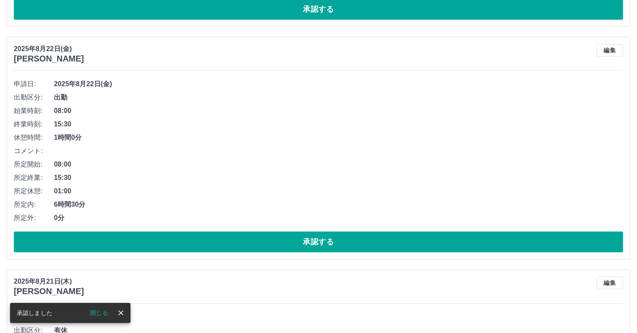
scroll to position [1889, 0]
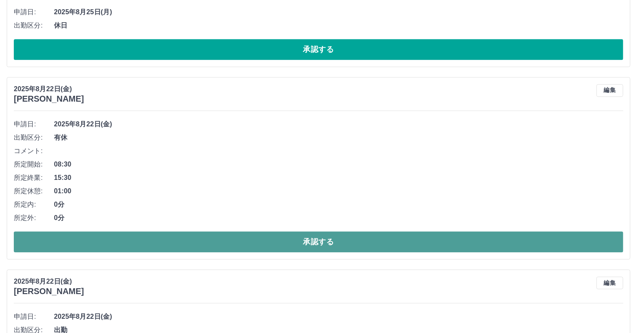
click at [157, 243] on button "承認する" at bounding box center [319, 241] width 610 height 21
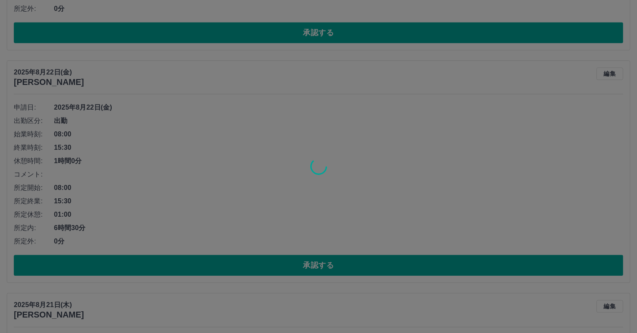
scroll to position [1906, 0]
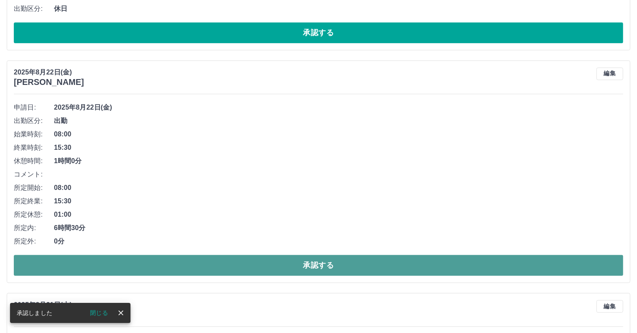
click at [120, 264] on button "承認する" at bounding box center [319, 265] width 610 height 21
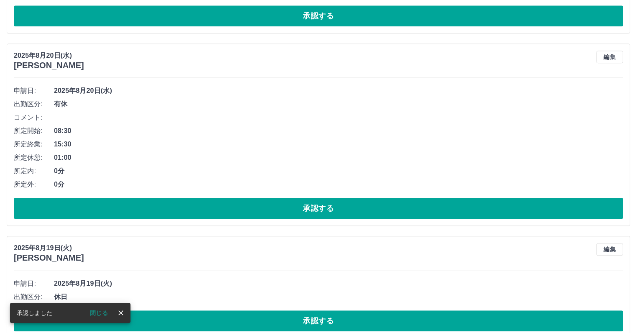
scroll to position [1882, 0]
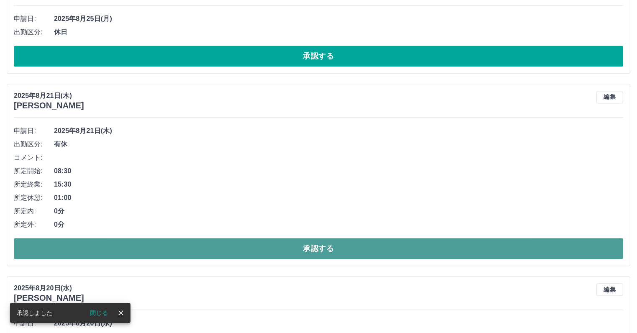
click at [128, 252] on button "承認する" at bounding box center [319, 248] width 610 height 21
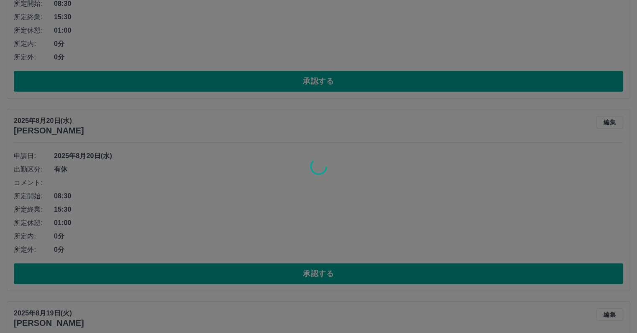
scroll to position [1857, 0]
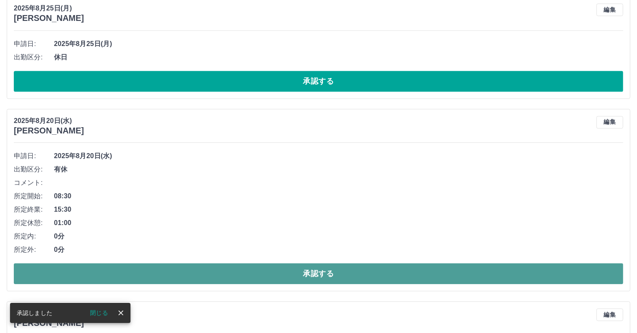
click at [132, 272] on button "承認する" at bounding box center [319, 273] width 610 height 21
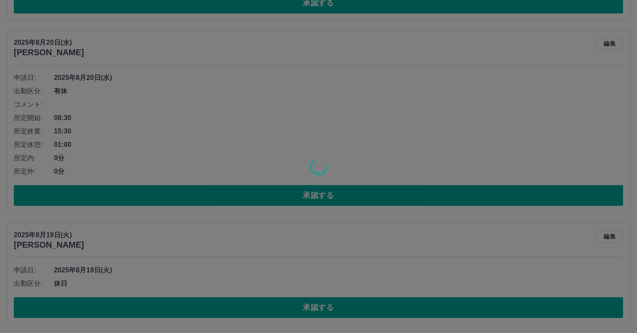
scroll to position [1743, 0]
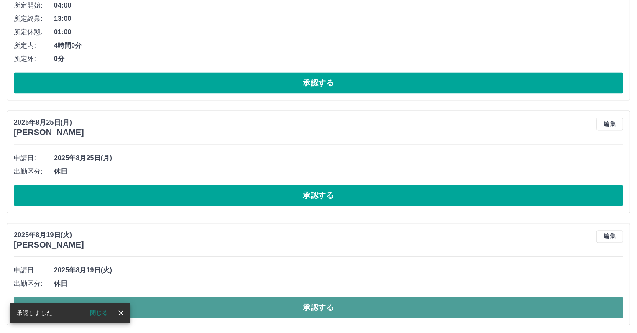
click at [165, 303] on button "承認する" at bounding box center [319, 307] width 610 height 21
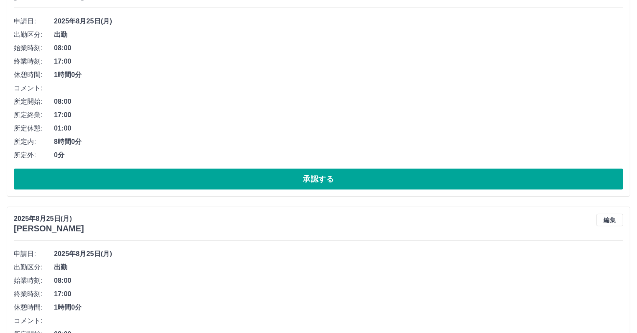
scroll to position [126, 0]
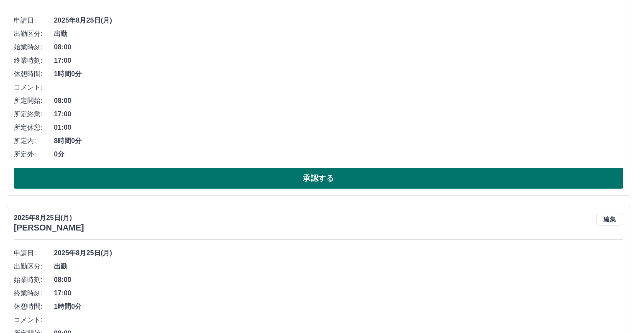
click at [164, 182] on button "承認する" at bounding box center [319, 178] width 610 height 21
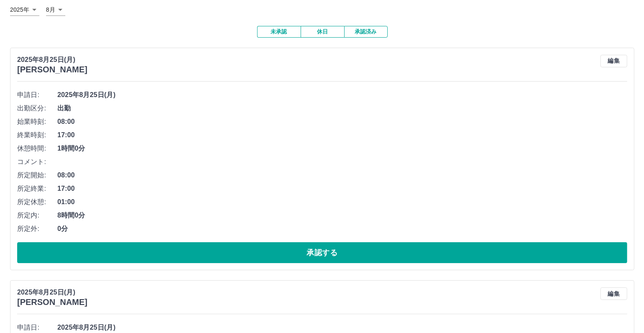
scroll to position [0, 0]
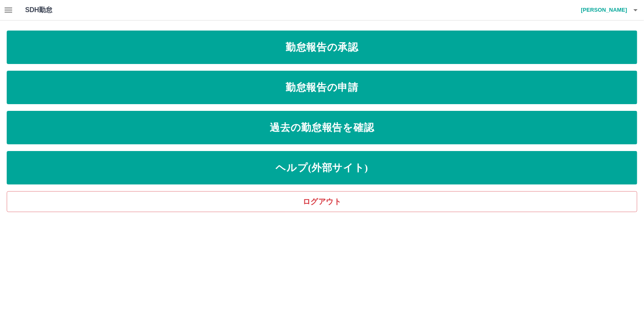
click at [623, 9] on h4 "山下　尚美" at bounding box center [602, 10] width 50 height 20
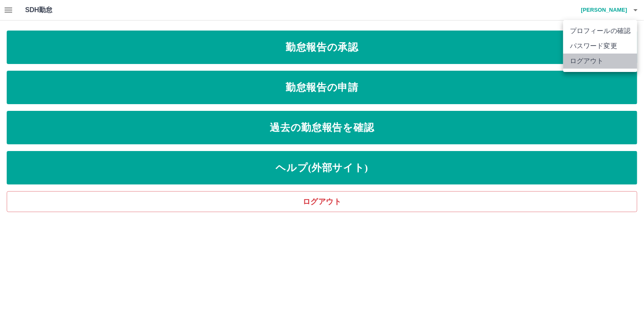
click at [599, 62] on li "ログアウト" at bounding box center [600, 61] width 74 height 15
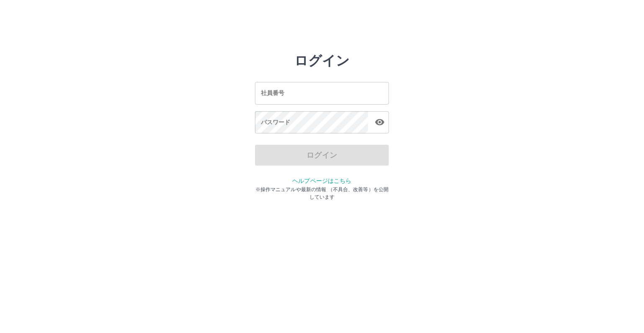
click at [301, 93] on input "社員番号" at bounding box center [322, 93] width 134 height 22
type input "*******"
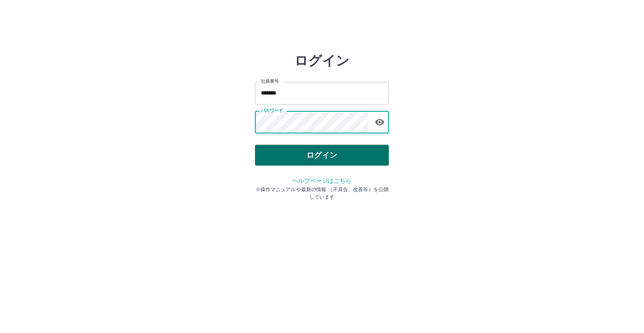
click at [308, 155] on button "ログイン" at bounding box center [322, 155] width 134 height 21
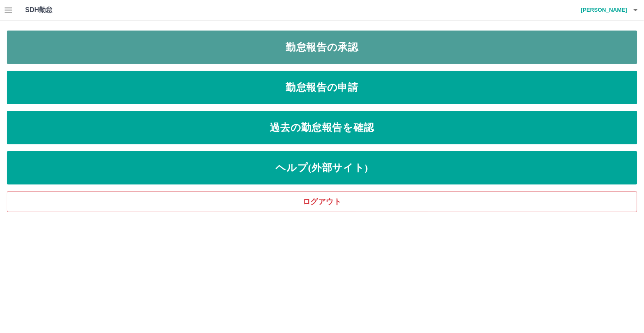
click at [282, 52] on link "勤怠報告の承認" at bounding box center [322, 47] width 630 height 33
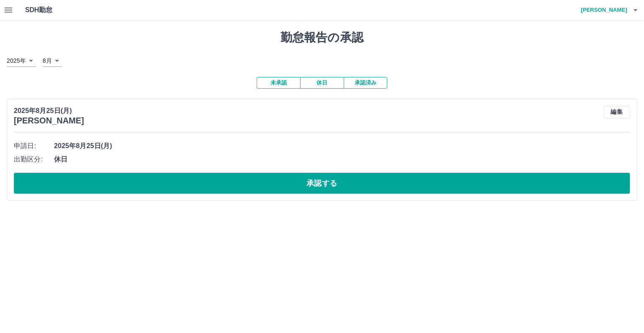
click at [627, 10] on button "button" at bounding box center [635, 10] width 17 height 20
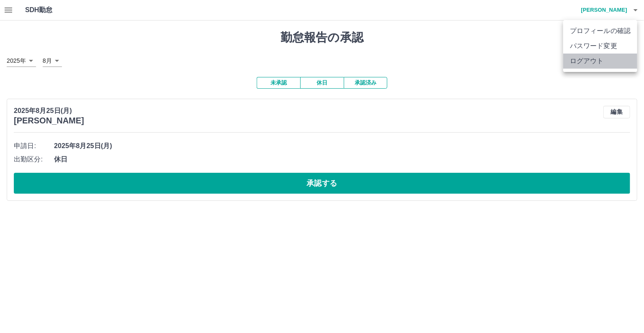
click at [606, 63] on li "ログアウト" at bounding box center [600, 61] width 74 height 15
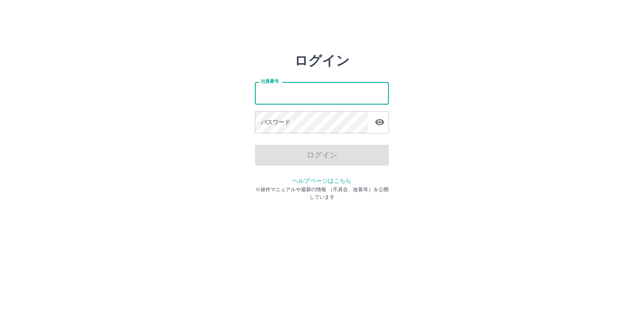
click at [282, 92] on input "社員番号" at bounding box center [322, 93] width 134 height 22
type input "*******"
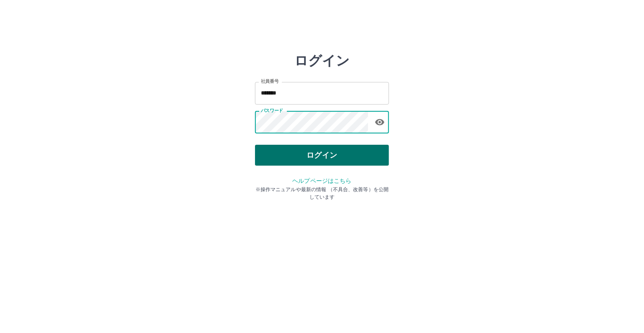
click at [286, 154] on button "ログイン" at bounding box center [322, 155] width 134 height 21
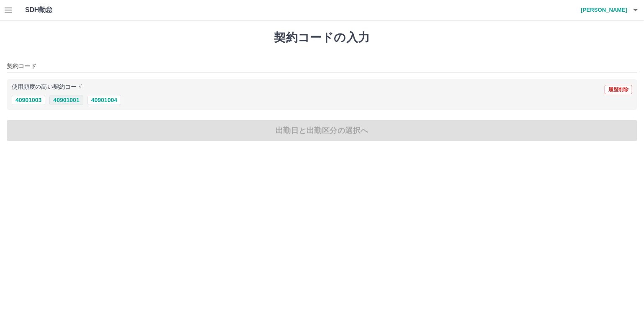
click at [65, 102] on button "40901001" at bounding box center [65, 100] width 33 height 10
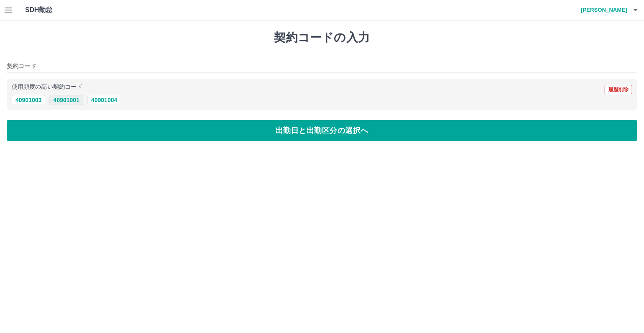
type input "********"
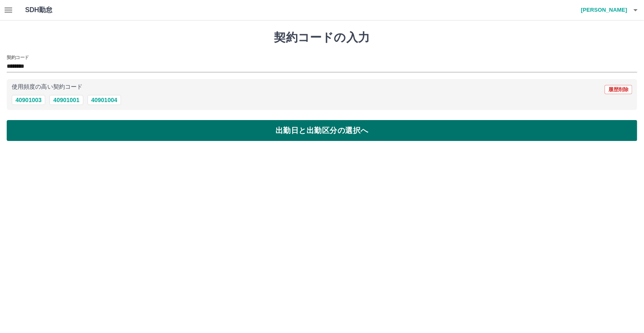
click at [68, 131] on button "出勤日と出勤区分の選択へ" at bounding box center [322, 130] width 630 height 21
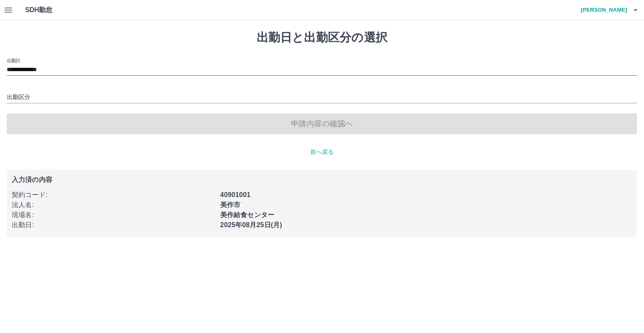
click at [78, 70] on input "**********" at bounding box center [322, 70] width 630 height 10
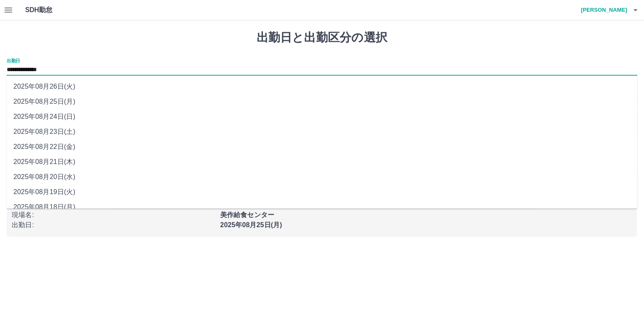
click at [70, 130] on li "2025年08月23日(土)" at bounding box center [322, 131] width 630 height 15
type input "**********"
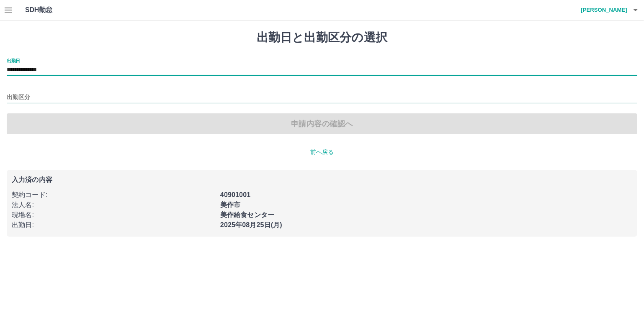
click at [79, 97] on input "出勤区分" at bounding box center [322, 97] width 630 height 10
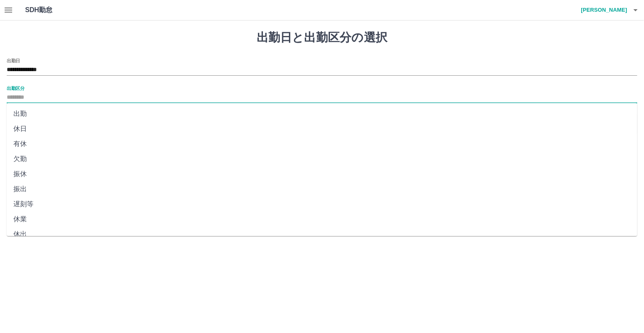
click at [78, 128] on li "休日" at bounding box center [322, 128] width 630 height 15
type input "**"
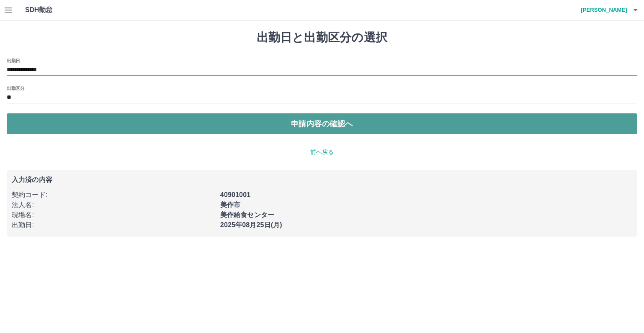
click at [164, 127] on button "申請内容の確認へ" at bounding box center [322, 123] width 630 height 21
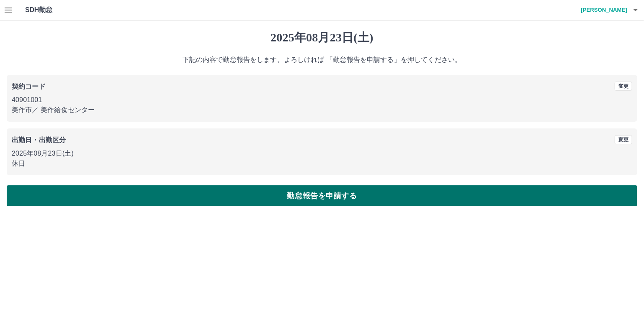
click at [171, 198] on button "勤怠報告を申請する" at bounding box center [322, 195] width 630 height 21
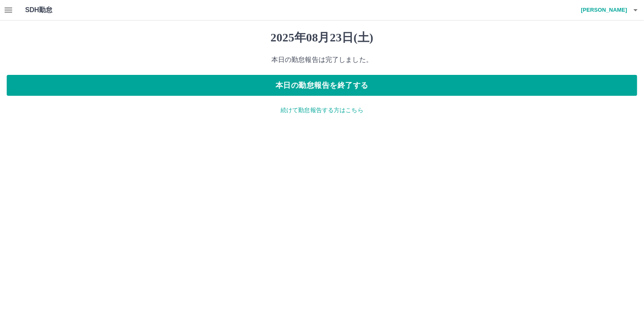
click at [313, 112] on p "続けて勤怠報告する方はこちら" at bounding box center [322, 110] width 630 height 9
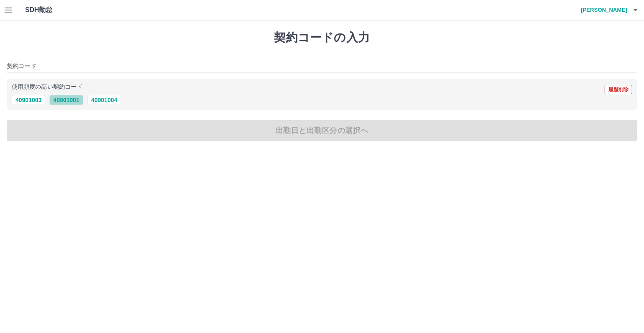
click at [72, 97] on button "40901001" at bounding box center [65, 100] width 33 height 10
type input "********"
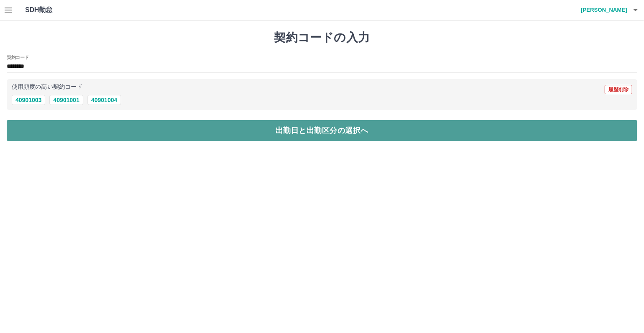
click at [116, 134] on button "出勤日と出勤区分の選択へ" at bounding box center [322, 130] width 630 height 21
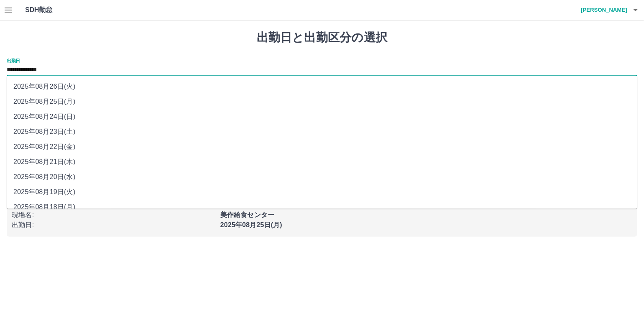
click at [88, 72] on input "**********" at bounding box center [322, 70] width 630 height 10
click at [84, 118] on li "2025年08月24日(日)" at bounding box center [322, 116] width 630 height 15
type input "**********"
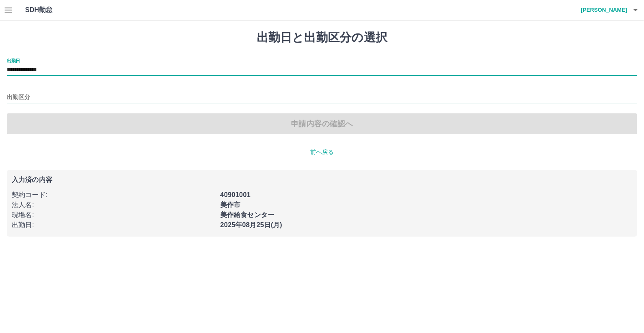
click at [85, 99] on input "出勤区分" at bounding box center [322, 97] width 630 height 10
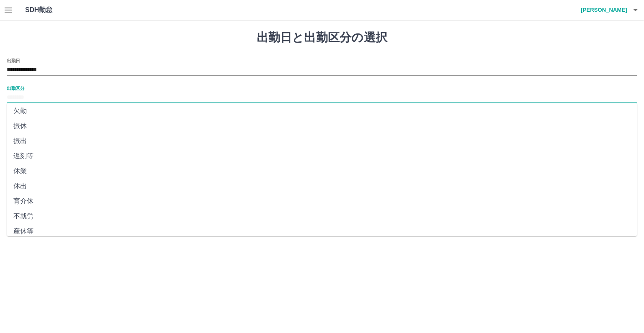
scroll to position [144, 0]
click at [85, 211] on li "法定休" at bounding box center [322, 210] width 630 height 15
type input "***"
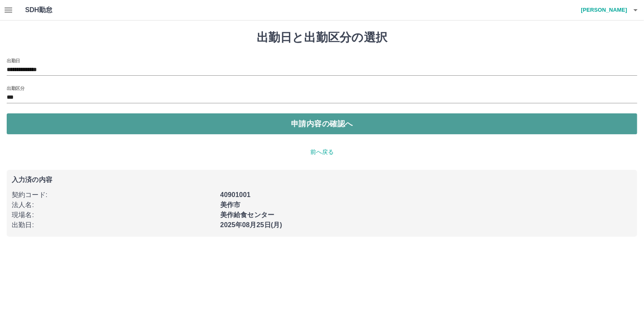
click at [158, 123] on button "申請内容の確認へ" at bounding box center [322, 123] width 630 height 21
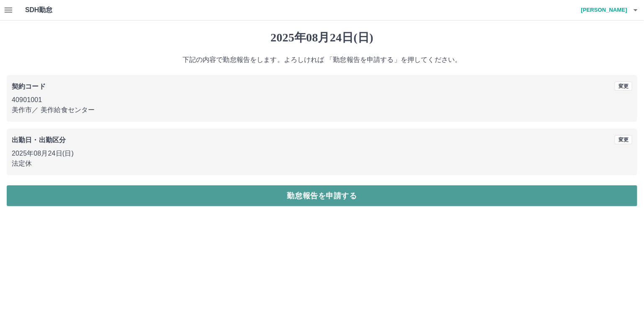
click at [163, 197] on button "勤怠報告を申請する" at bounding box center [322, 195] width 630 height 21
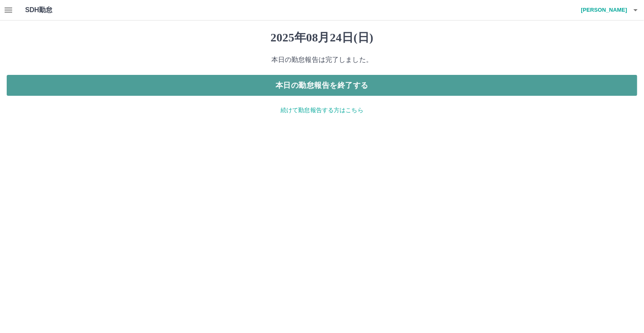
click at [343, 85] on button "本日の勤怠報告を終了する" at bounding box center [322, 85] width 630 height 21
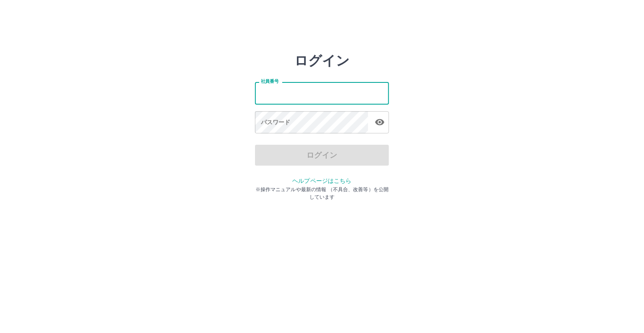
click at [286, 99] on input "社員番号" at bounding box center [322, 93] width 134 height 22
type input "*******"
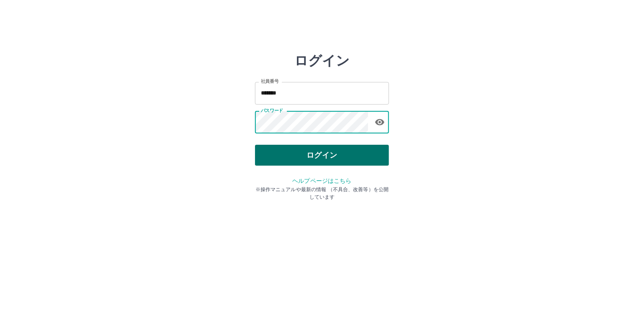
click at [295, 162] on button "ログイン" at bounding box center [322, 155] width 134 height 21
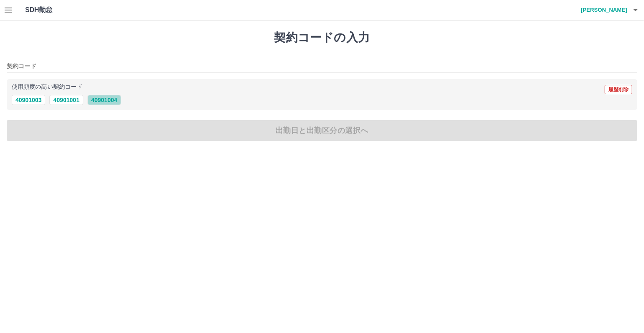
click at [96, 101] on button "40901004" at bounding box center [103, 100] width 33 height 10
type input "********"
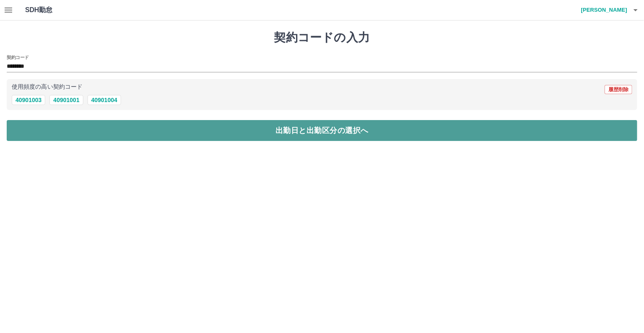
click at [114, 129] on button "出勤日と出勤区分の選択へ" at bounding box center [322, 130] width 630 height 21
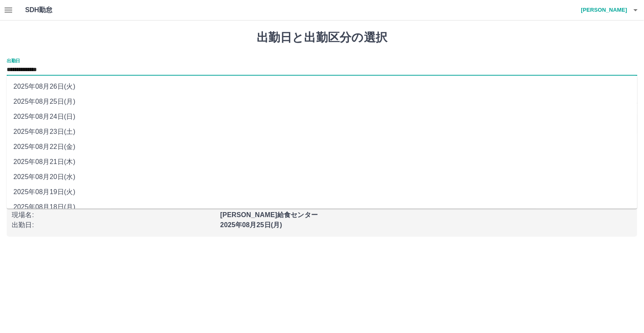
click at [107, 75] on input "**********" at bounding box center [322, 70] width 630 height 10
click at [99, 131] on li "2025年08月23日(土)" at bounding box center [322, 131] width 630 height 15
type input "**********"
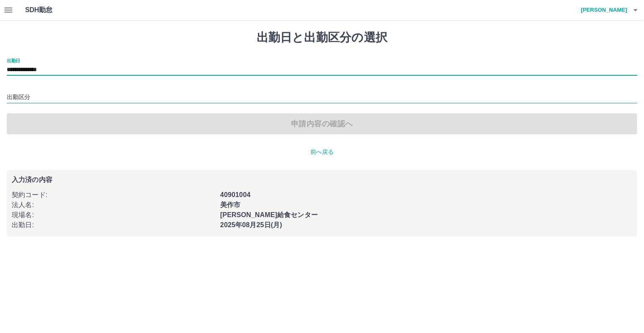
click at [111, 100] on input "出勤区分" at bounding box center [322, 97] width 630 height 10
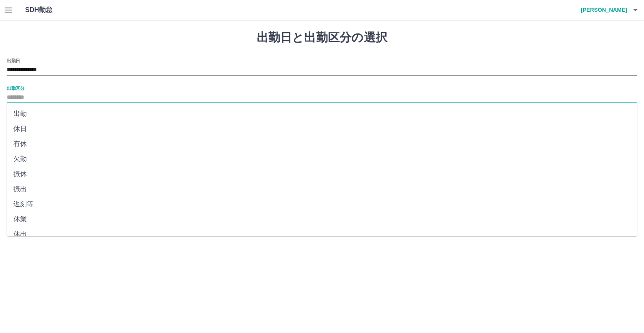
click at [105, 130] on li "休日" at bounding box center [322, 128] width 630 height 15
type input "**"
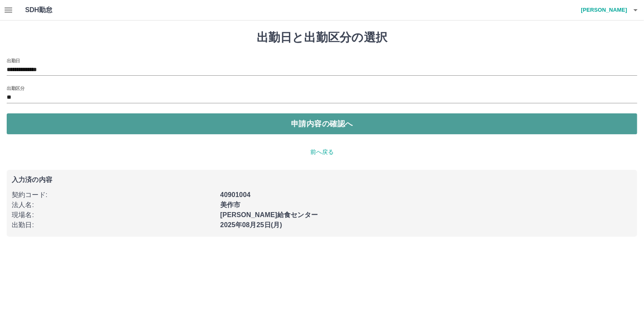
click at [141, 123] on button "申請内容の確認へ" at bounding box center [322, 123] width 630 height 21
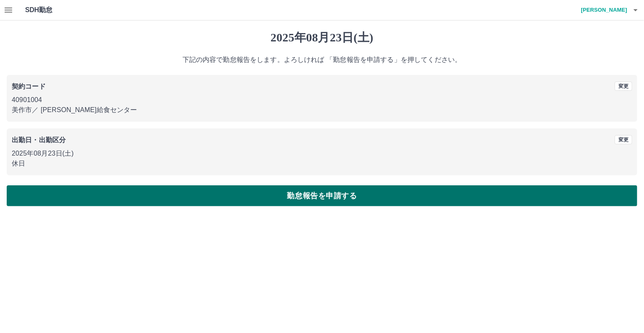
click at [203, 192] on button "勤怠報告を申請する" at bounding box center [322, 195] width 630 height 21
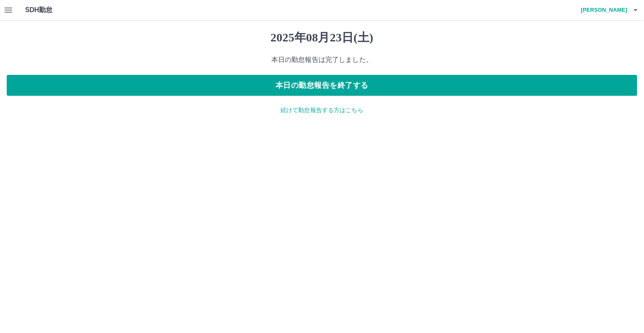
click at [320, 112] on p "続けて勤怠報告する方はこちら" at bounding box center [322, 110] width 630 height 9
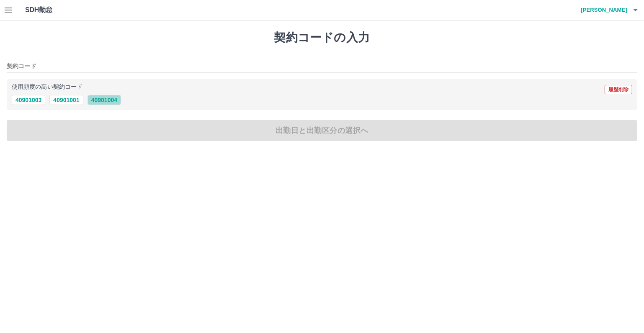
click at [110, 103] on button "40901004" at bounding box center [103, 100] width 33 height 10
type input "********"
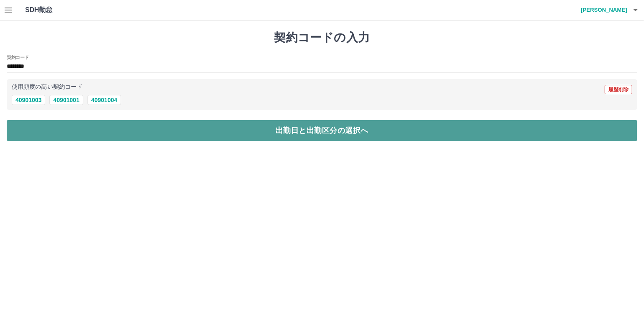
click at [119, 131] on button "出勤日と出勤区分の選択へ" at bounding box center [322, 130] width 630 height 21
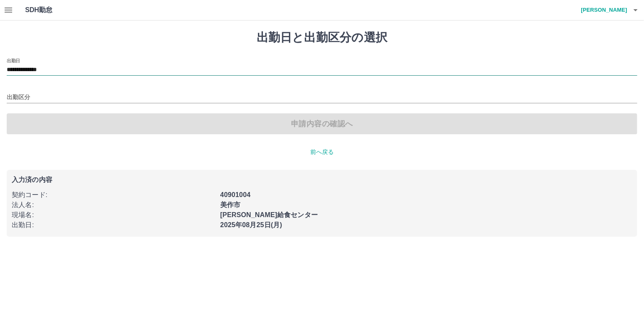
click at [100, 72] on input "**********" at bounding box center [322, 70] width 630 height 10
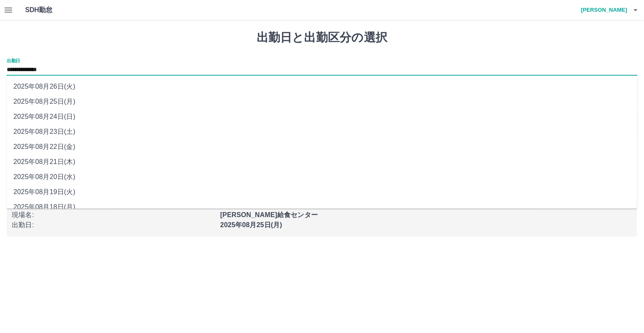
click at [95, 120] on li "2025年08月24日(日)" at bounding box center [322, 116] width 630 height 15
type input "**********"
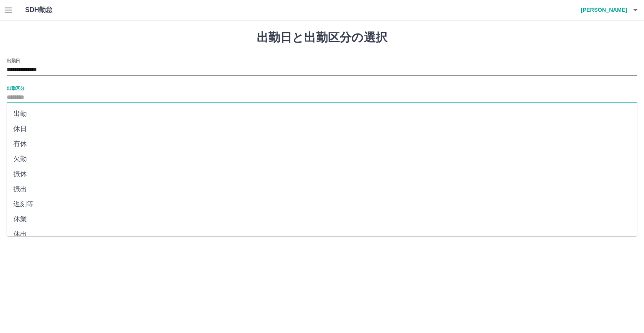
click at [101, 100] on input "出勤区分" at bounding box center [322, 97] width 630 height 10
click at [81, 214] on li "法定休" at bounding box center [322, 210] width 630 height 15
type input "***"
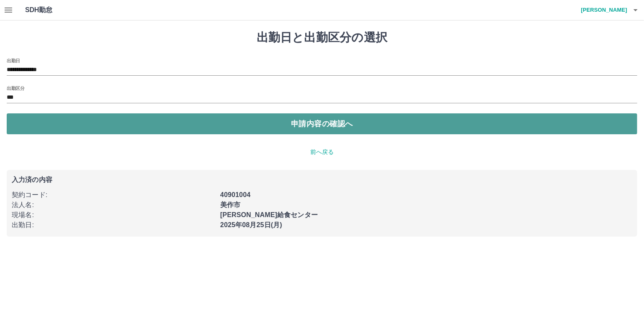
click at [149, 127] on button "申請内容の確認へ" at bounding box center [322, 123] width 630 height 21
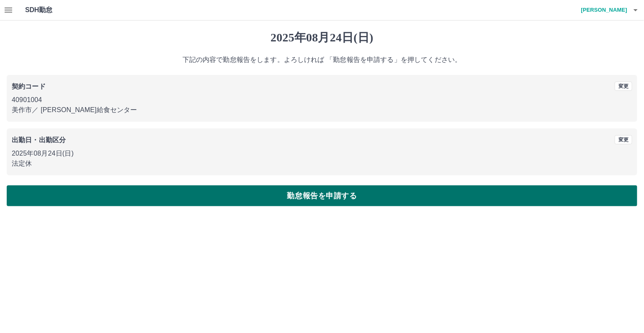
click at [277, 200] on button "勤怠報告を申請する" at bounding box center [322, 195] width 630 height 21
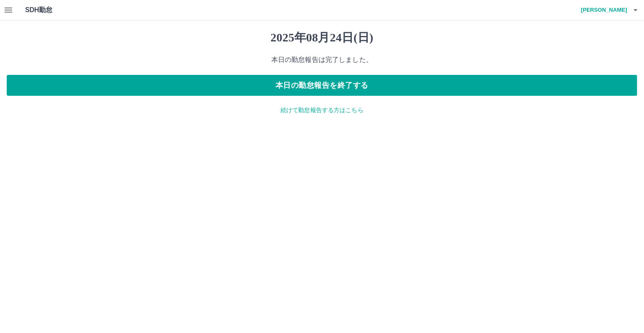
click at [351, 112] on p "続けて勤怠報告する方はこちら" at bounding box center [322, 110] width 630 height 9
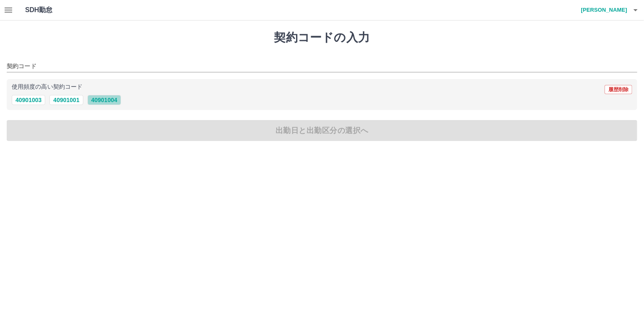
click at [112, 101] on button "40901004" at bounding box center [103, 100] width 33 height 10
type input "********"
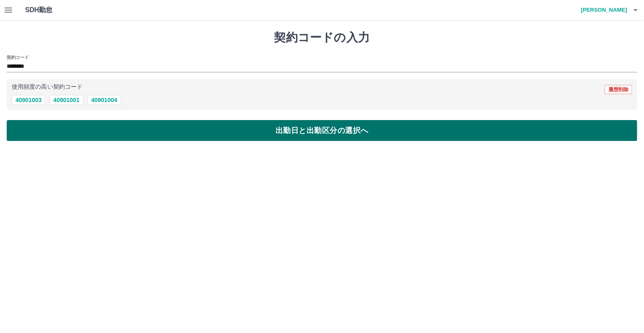
click at [114, 133] on button "出勤日と出勤区分の選択へ" at bounding box center [322, 130] width 630 height 21
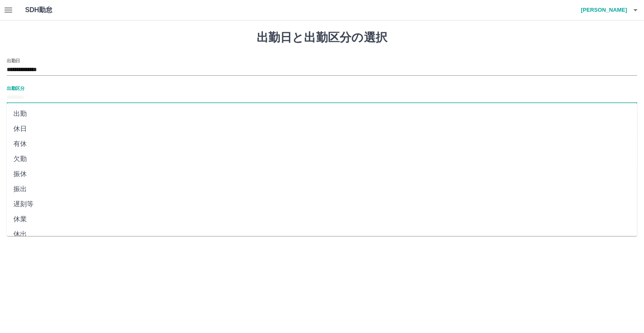
click at [70, 94] on input "出勤区分" at bounding box center [322, 97] width 630 height 10
click at [64, 159] on li "欠勤" at bounding box center [322, 158] width 630 height 15
type input "**"
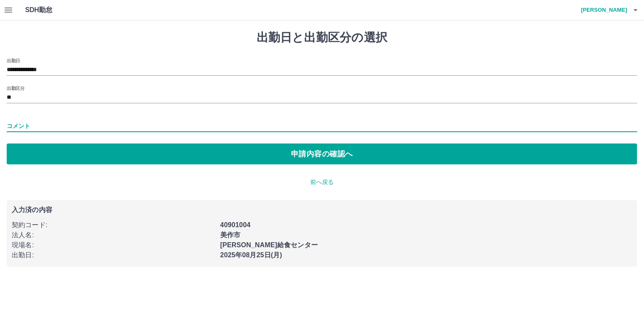
click at [82, 127] on input "コメント" at bounding box center [322, 126] width 630 height 12
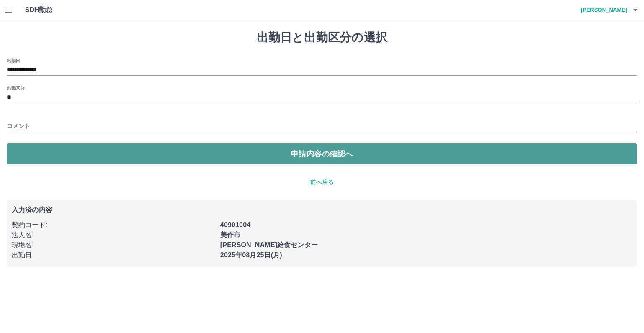
click at [213, 159] on button "申請内容の確認へ" at bounding box center [322, 154] width 630 height 21
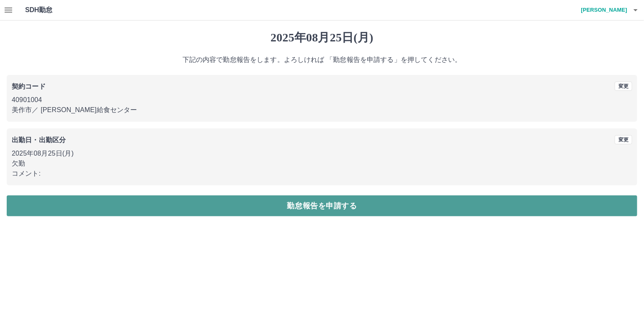
click at [214, 207] on button "勤怠報告を申請する" at bounding box center [322, 205] width 630 height 21
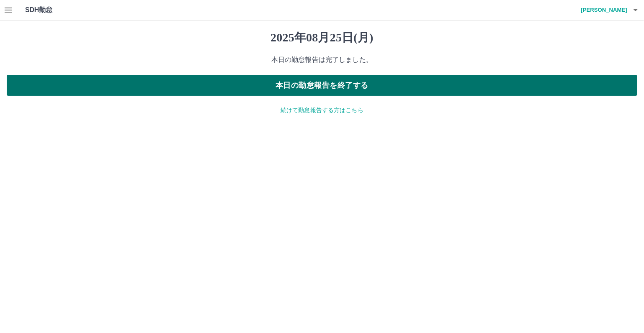
click at [354, 88] on button "本日の勤怠報告を終了する" at bounding box center [322, 85] width 630 height 21
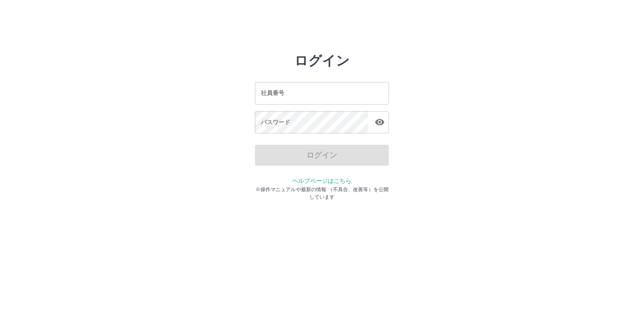
click at [352, 91] on input "社員番号" at bounding box center [322, 93] width 134 height 22
type input "*******"
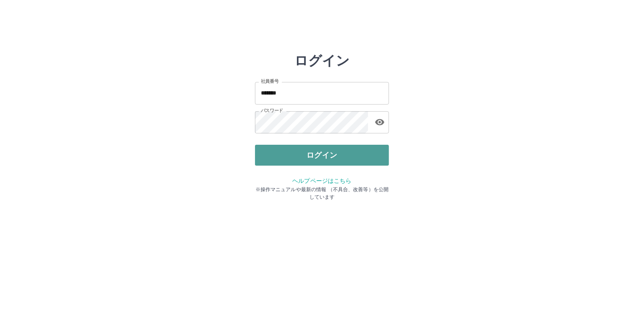
click at [349, 153] on button "ログイン" at bounding box center [322, 155] width 134 height 21
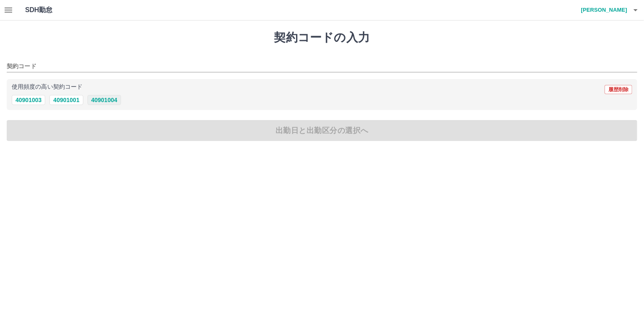
click at [103, 99] on button "40901004" at bounding box center [103, 100] width 33 height 10
type input "********"
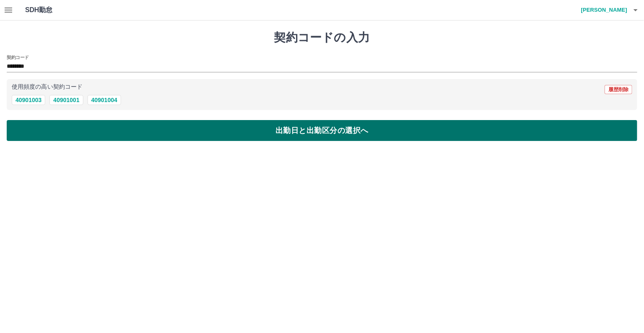
click at [125, 133] on button "出勤日と出勤区分の選択へ" at bounding box center [322, 130] width 630 height 21
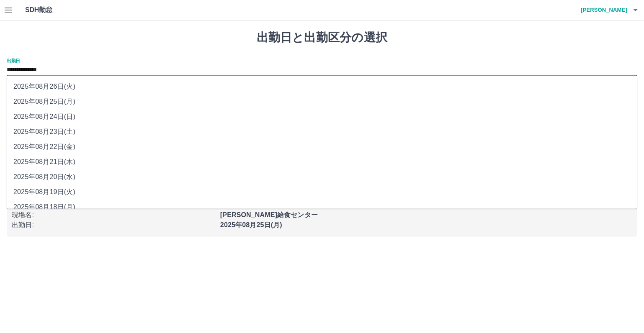
click at [118, 72] on input "**********" at bounding box center [322, 70] width 630 height 10
click at [116, 118] on li "2025年08月24日(日)" at bounding box center [322, 116] width 630 height 15
type input "**********"
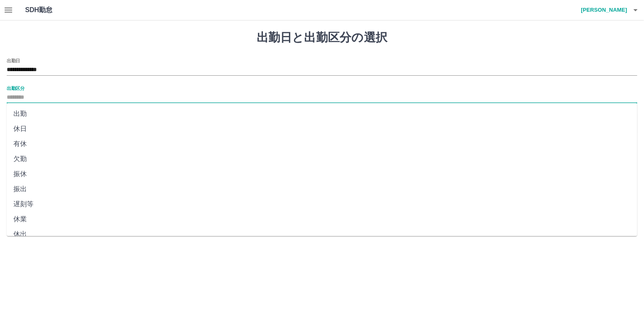
click at [123, 100] on input "出勤区分" at bounding box center [322, 97] width 630 height 10
click at [116, 128] on li "休日" at bounding box center [322, 128] width 630 height 15
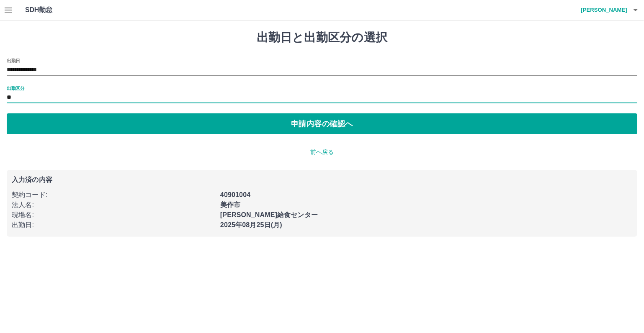
type input "**"
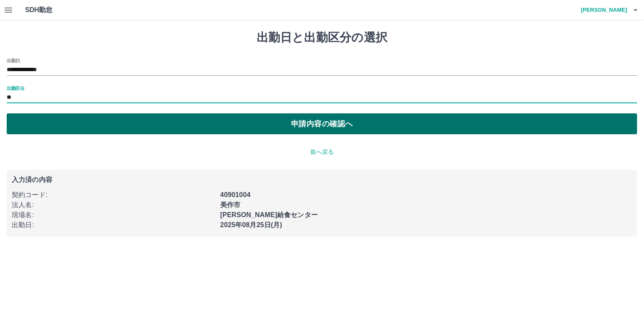
click at [143, 126] on button "申請内容の確認へ" at bounding box center [322, 123] width 630 height 21
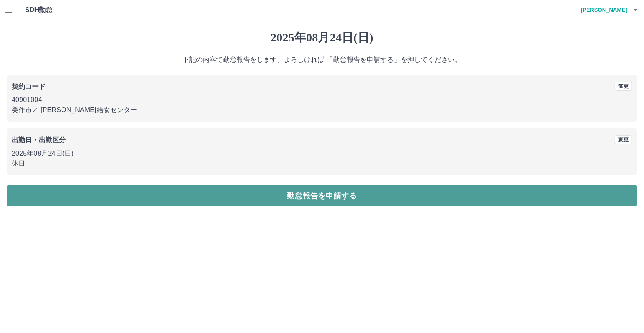
click at [195, 197] on button "勤怠報告を申請する" at bounding box center [322, 195] width 630 height 21
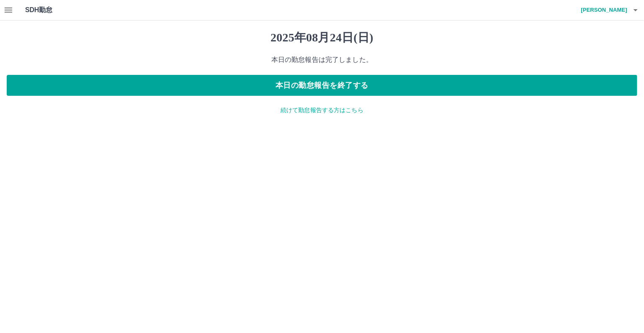
click at [346, 110] on p "続けて勤怠報告する方はこちら" at bounding box center [322, 110] width 630 height 9
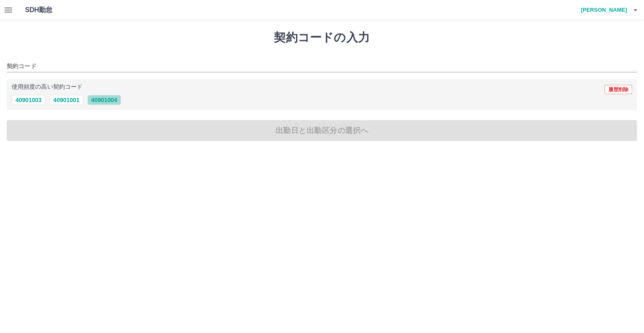
click at [114, 103] on button "40901004" at bounding box center [103, 100] width 33 height 10
type input "********"
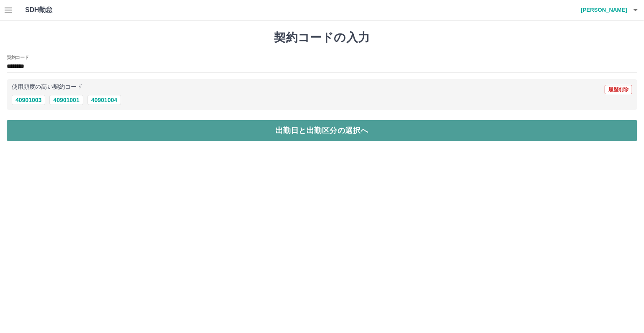
click at [119, 132] on button "出勤日と出勤区分の選択へ" at bounding box center [322, 130] width 630 height 21
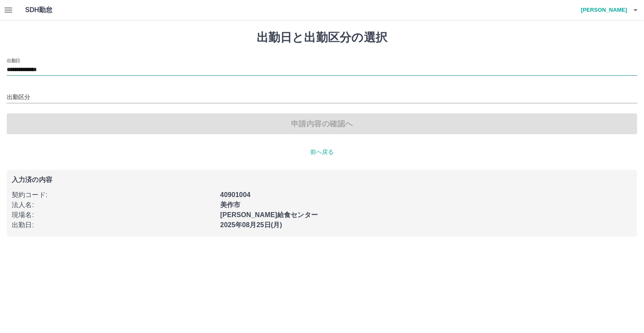
click at [103, 72] on input "**********" at bounding box center [322, 70] width 630 height 10
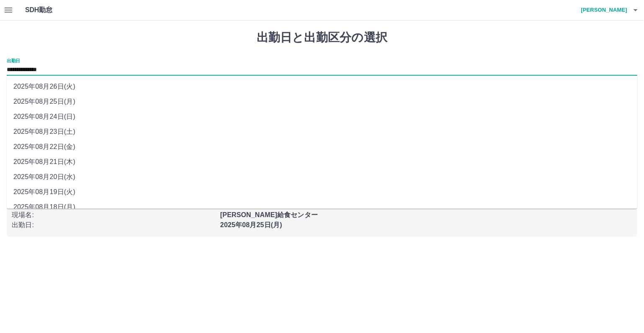
click at [97, 104] on li "2025年08月25日(月)" at bounding box center [322, 101] width 630 height 15
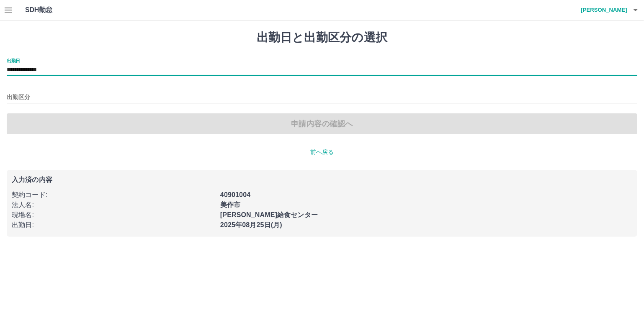
click at [95, 73] on input "**********" at bounding box center [322, 70] width 630 height 10
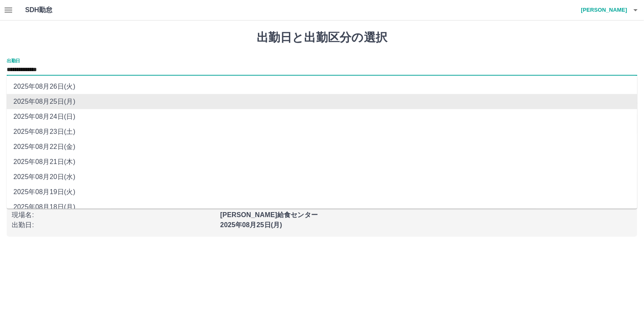
click at [89, 104] on li "2025年08月25日(月)" at bounding box center [322, 101] width 630 height 15
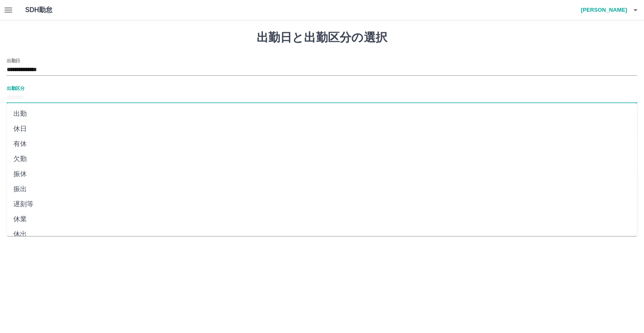
click at [87, 99] on input "出勤区分" at bounding box center [322, 97] width 630 height 10
click at [82, 130] on li "休日" at bounding box center [322, 128] width 630 height 15
type input "**"
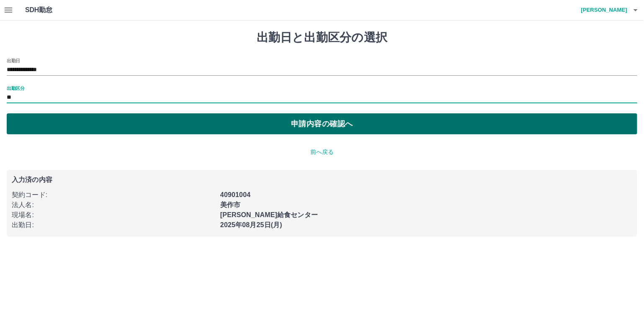
click at [97, 125] on button "申請内容の確認へ" at bounding box center [322, 123] width 630 height 21
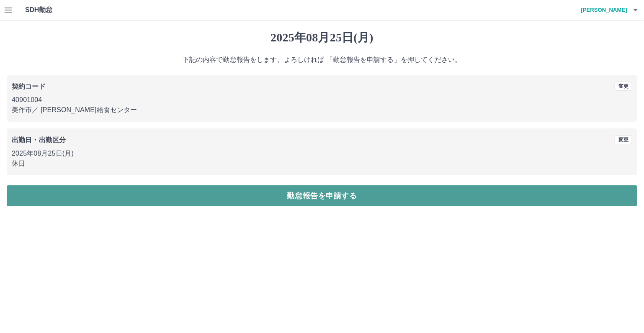
click at [209, 197] on button "勤怠報告を申請する" at bounding box center [322, 195] width 630 height 21
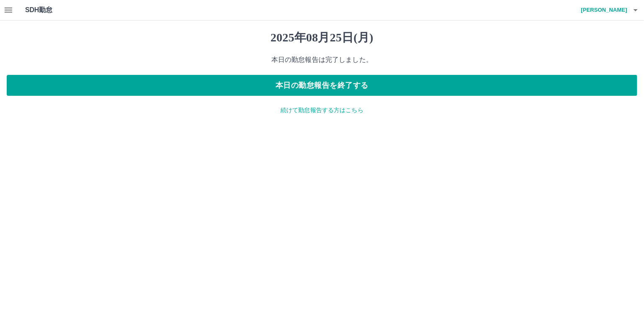
click at [311, 110] on p "続けて勤怠報告する方はこちら" at bounding box center [322, 110] width 630 height 9
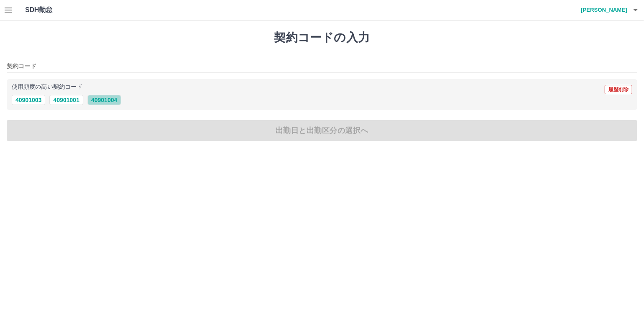
click at [113, 102] on button "40901004" at bounding box center [103, 100] width 33 height 10
type input "********"
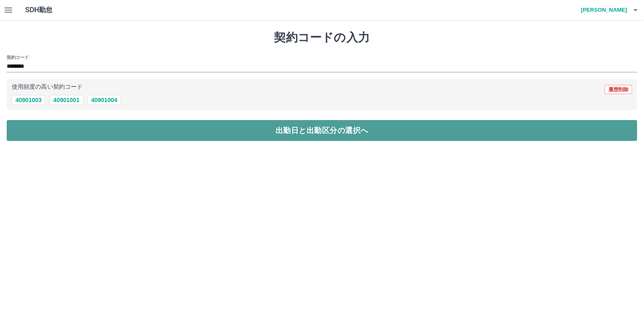
click at [120, 126] on button "出勤日と出勤区分の選択へ" at bounding box center [322, 130] width 630 height 21
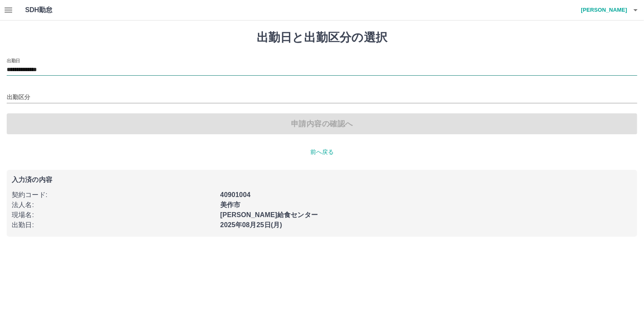
click at [105, 74] on input "**********" at bounding box center [322, 70] width 630 height 10
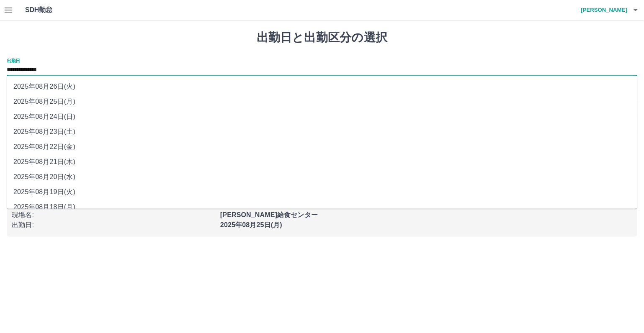
click at [102, 88] on li "2025年08月26日(火)" at bounding box center [322, 86] width 630 height 15
type input "**********"
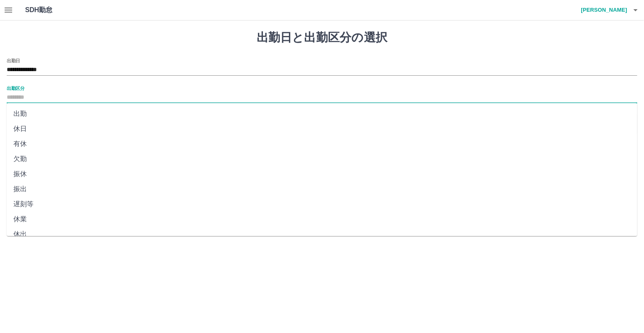
click at [98, 100] on input "出勤区分" at bounding box center [322, 97] width 630 height 10
click at [99, 128] on li "休日" at bounding box center [322, 128] width 630 height 15
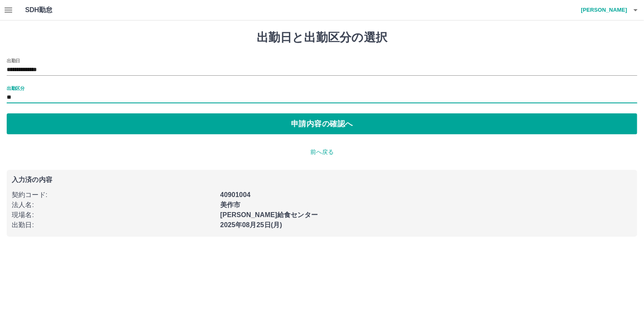
type input "**"
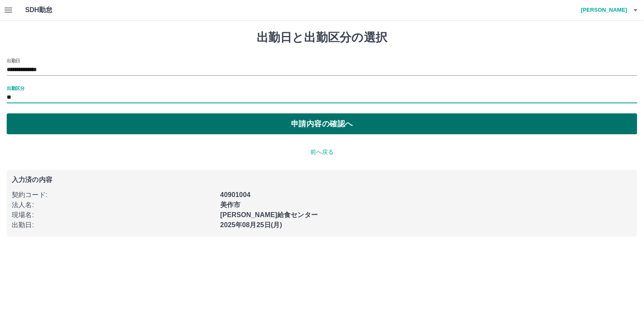
click at [131, 130] on button "申請内容の確認へ" at bounding box center [322, 123] width 630 height 21
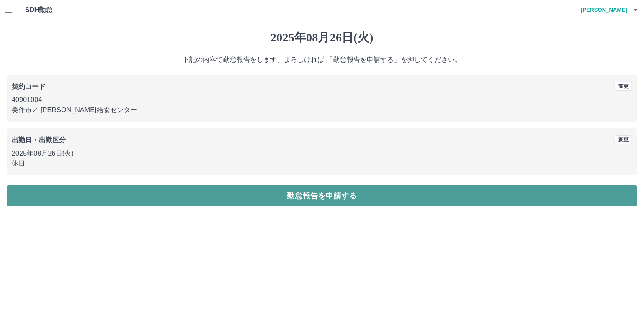
click at [186, 195] on button "勤怠報告を申請する" at bounding box center [322, 195] width 630 height 21
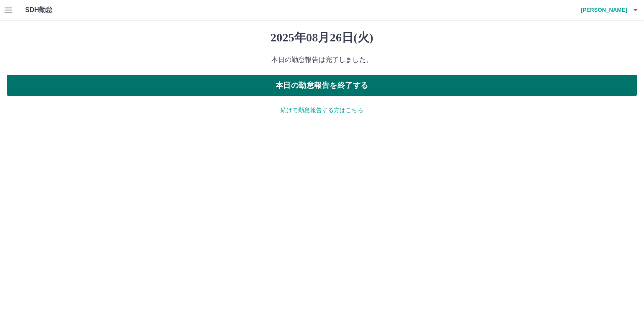
click at [313, 87] on button "本日の勤怠報告を終了する" at bounding box center [322, 85] width 630 height 21
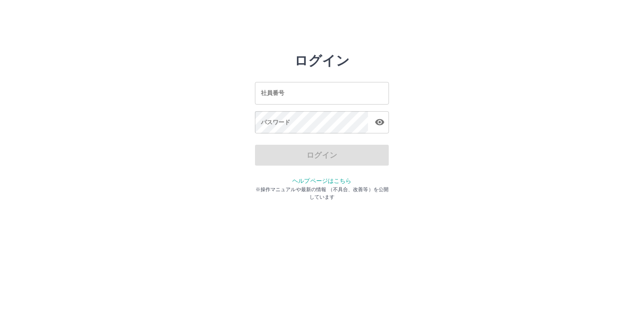
click at [311, 97] on input "社員番号" at bounding box center [322, 93] width 134 height 22
type input "*******"
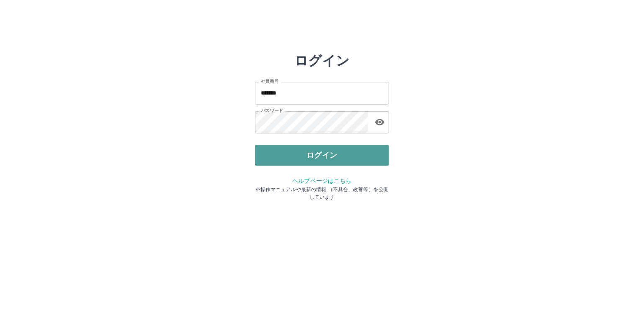
click at [310, 157] on button "ログイン" at bounding box center [322, 155] width 134 height 21
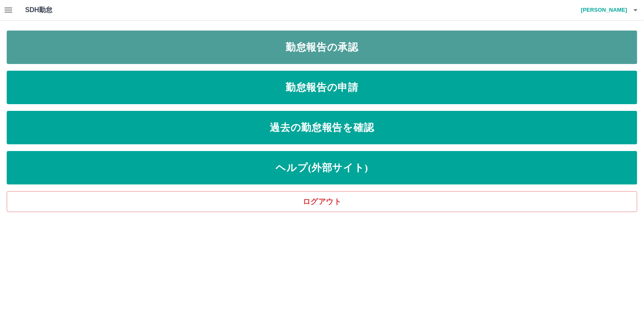
click at [255, 43] on link "勤怠報告の承認" at bounding box center [322, 47] width 630 height 33
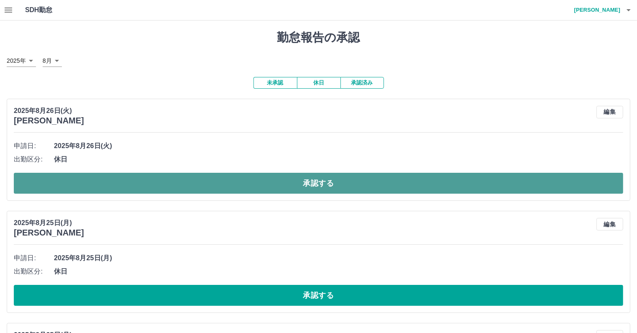
click at [243, 189] on button "承認する" at bounding box center [319, 183] width 610 height 21
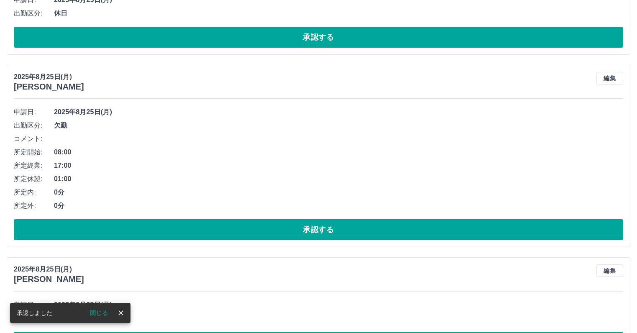
scroll to position [167, 0]
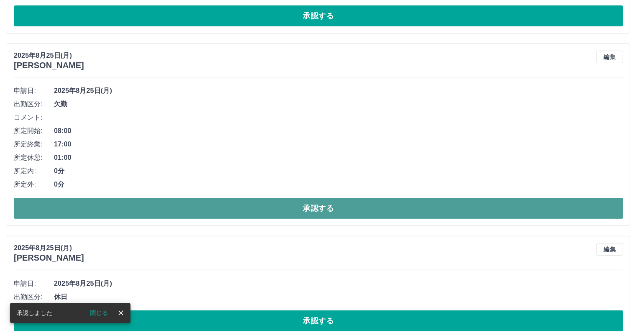
click at [212, 212] on button "承認する" at bounding box center [319, 208] width 610 height 21
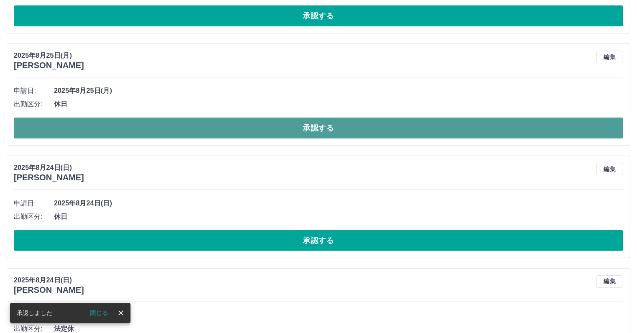
click at [208, 128] on button "承認する" at bounding box center [319, 128] width 610 height 21
click at [204, 131] on button "承認する" at bounding box center [319, 128] width 610 height 21
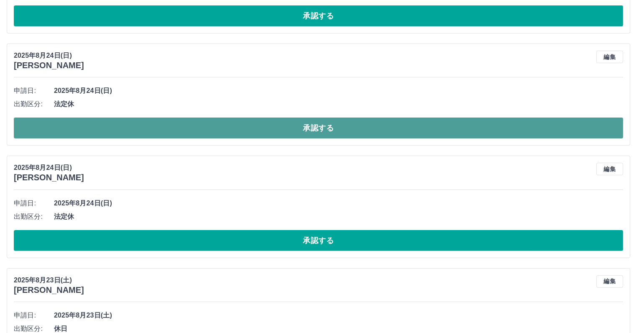
click at [208, 125] on button "承認する" at bounding box center [319, 128] width 610 height 21
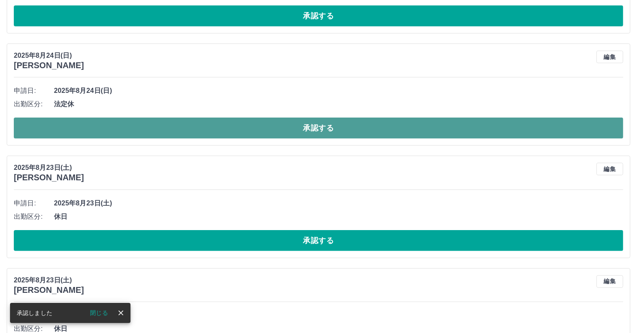
click at [189, 130] on button "承認する" at bounding box center [319, 128] width 610 height 21
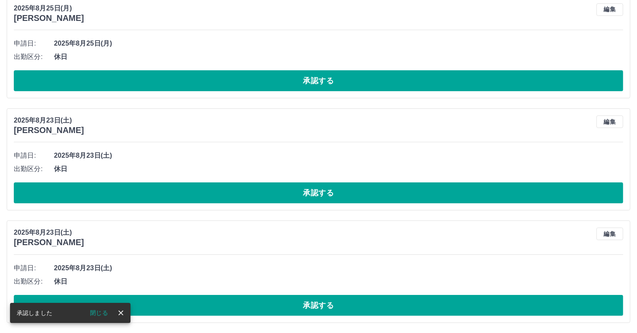
scroll to position [102, 0]
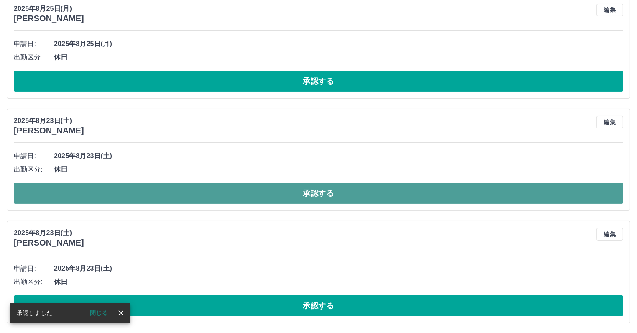
click at [160, 191] on button "承認する" at bounding box center [319, 193] width 610 height 21
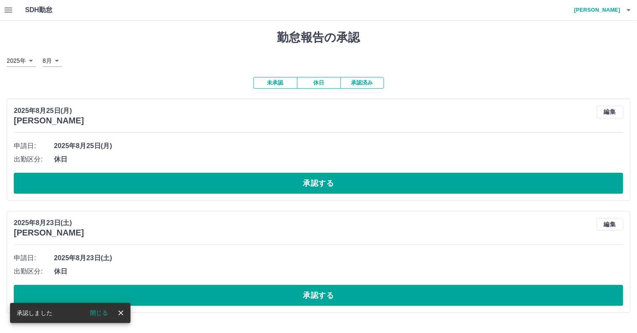
scroll to position [0, 0]
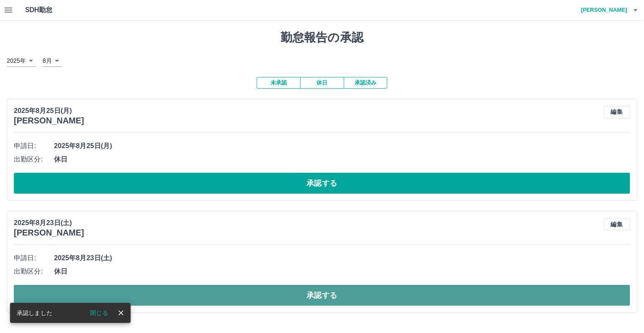
click at [177, 294] on button "承認する" at bounding box center [322, 295] width 616 height 21
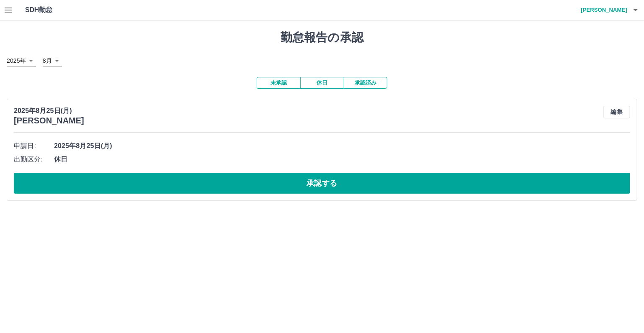
click at [10, 11] on icon "button" at bounding box center [8, 10] width 10 height 10
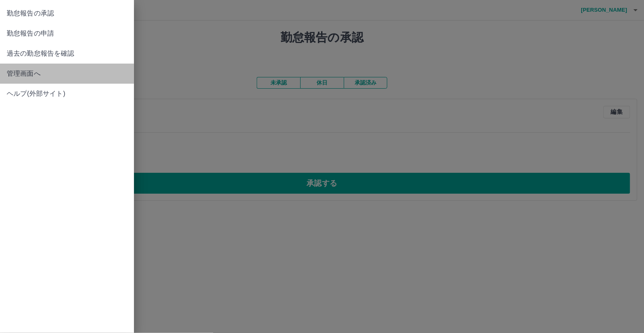
click at [45, 73] on span "管理画面へ" at bounding box center [67, 74] width 120 height 10
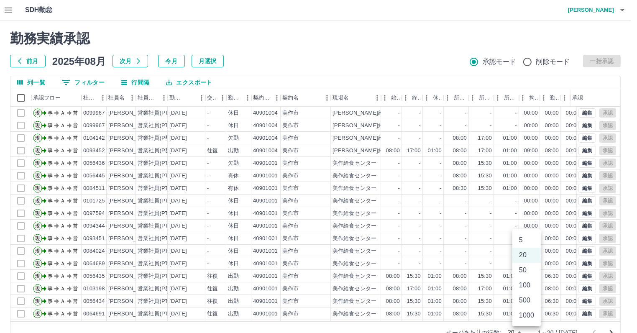
scroll to position [5, 0]
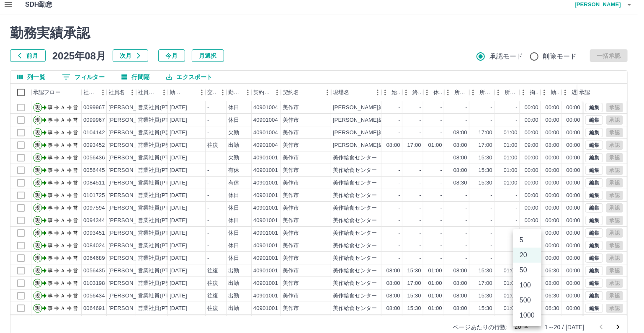
click at [528, 331] on body "SDH勤怠 山下　尚美 勤務実績承認 前月 2025年08月 次月 今月 月選択 承認モード 削除モード 一括承認 列一覧 0 フィルター 行間隔 エクスポー…" at bounding box center [322, 172] width 644 height 354
click at [529, 318] on li "1000" at bounding box center [527, 315] width 28 height 15
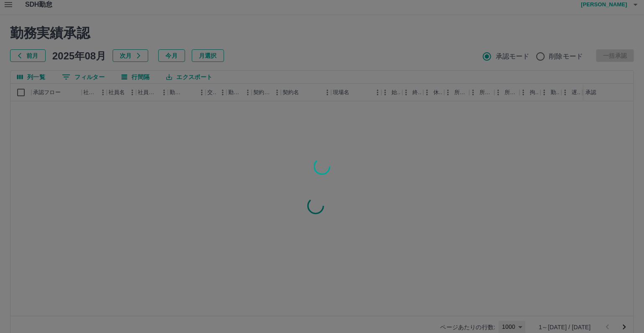
type input "****"
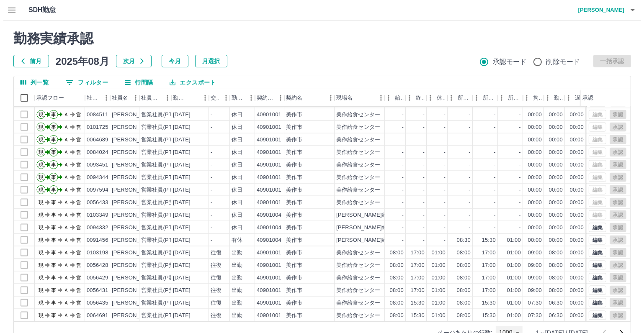
scroll to position [1423, 0]
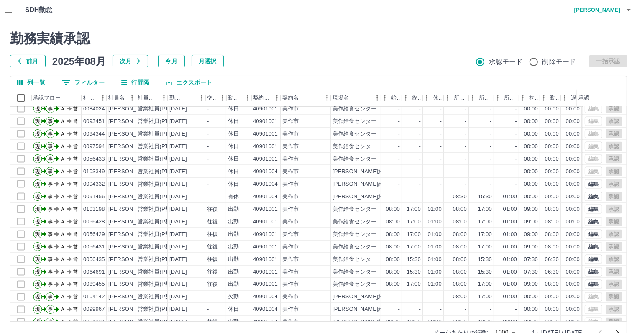
click at [620, 12] on h4 "山下　尚美" at bounding box center [595, 10] width 50 height 20
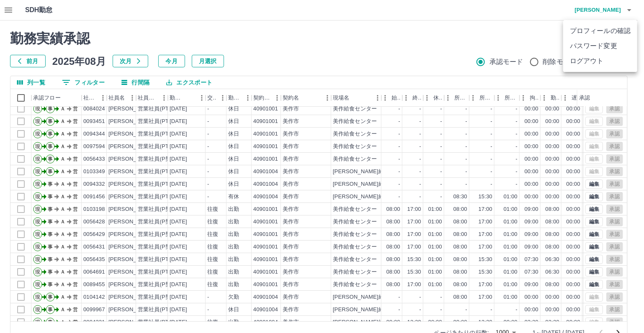
click at [605, 61] on li "ログアウト" at bounding box center [600, 61] width 74 height 15
